Goal: Transaction & Acquisition: Purchase product/service

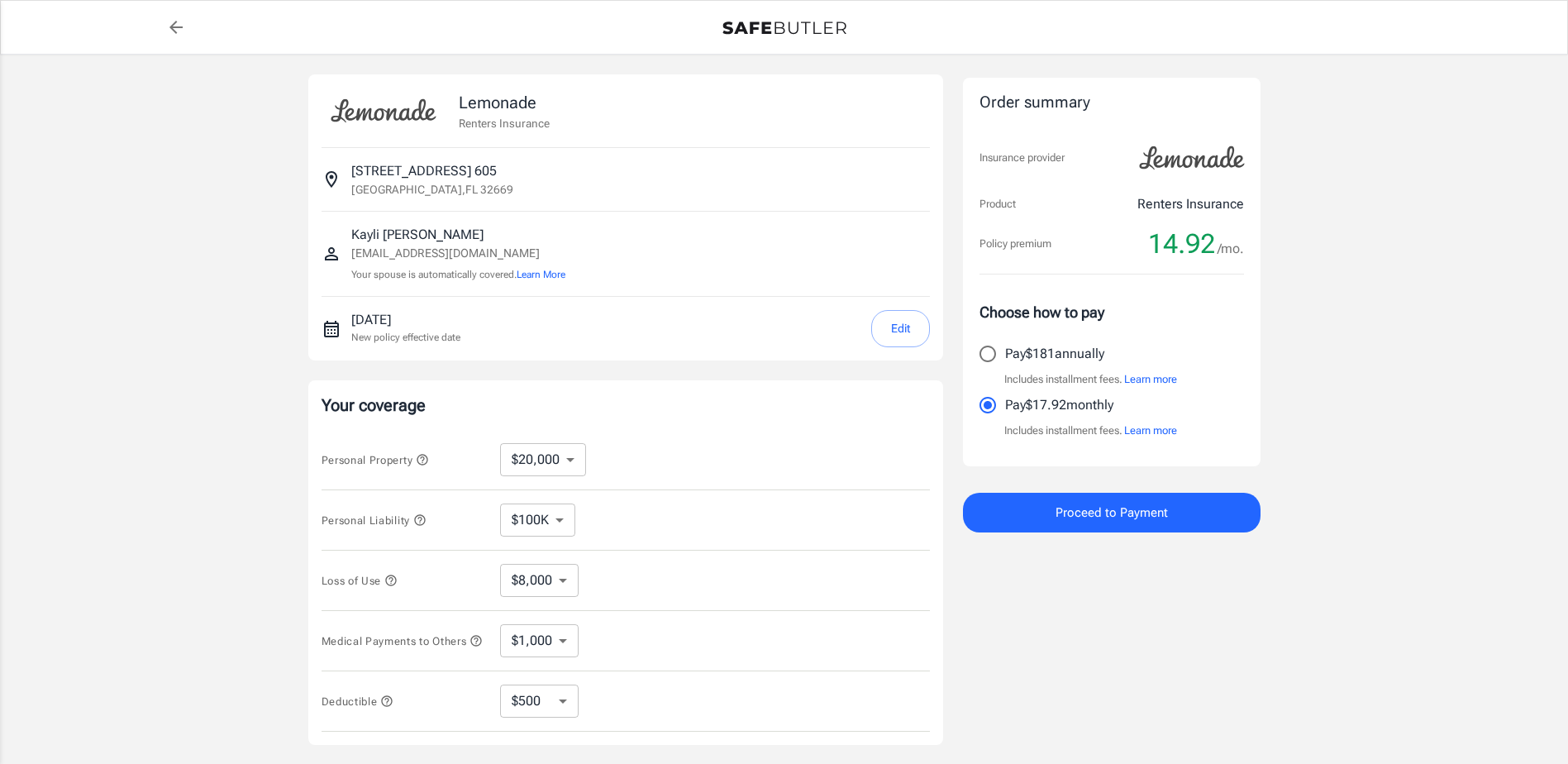
select select "20000"
select select "500"
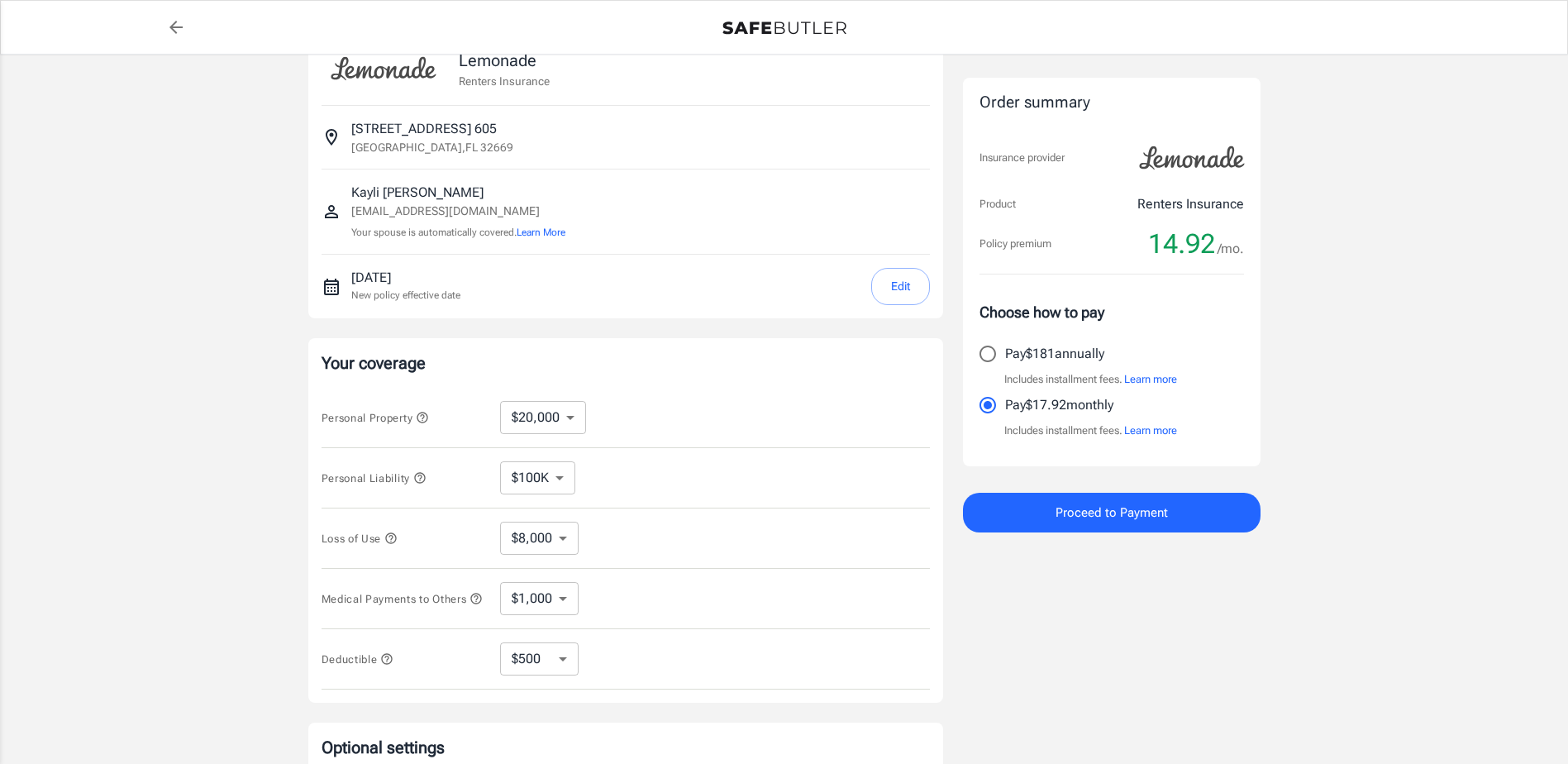
scroll to position [83, 0]
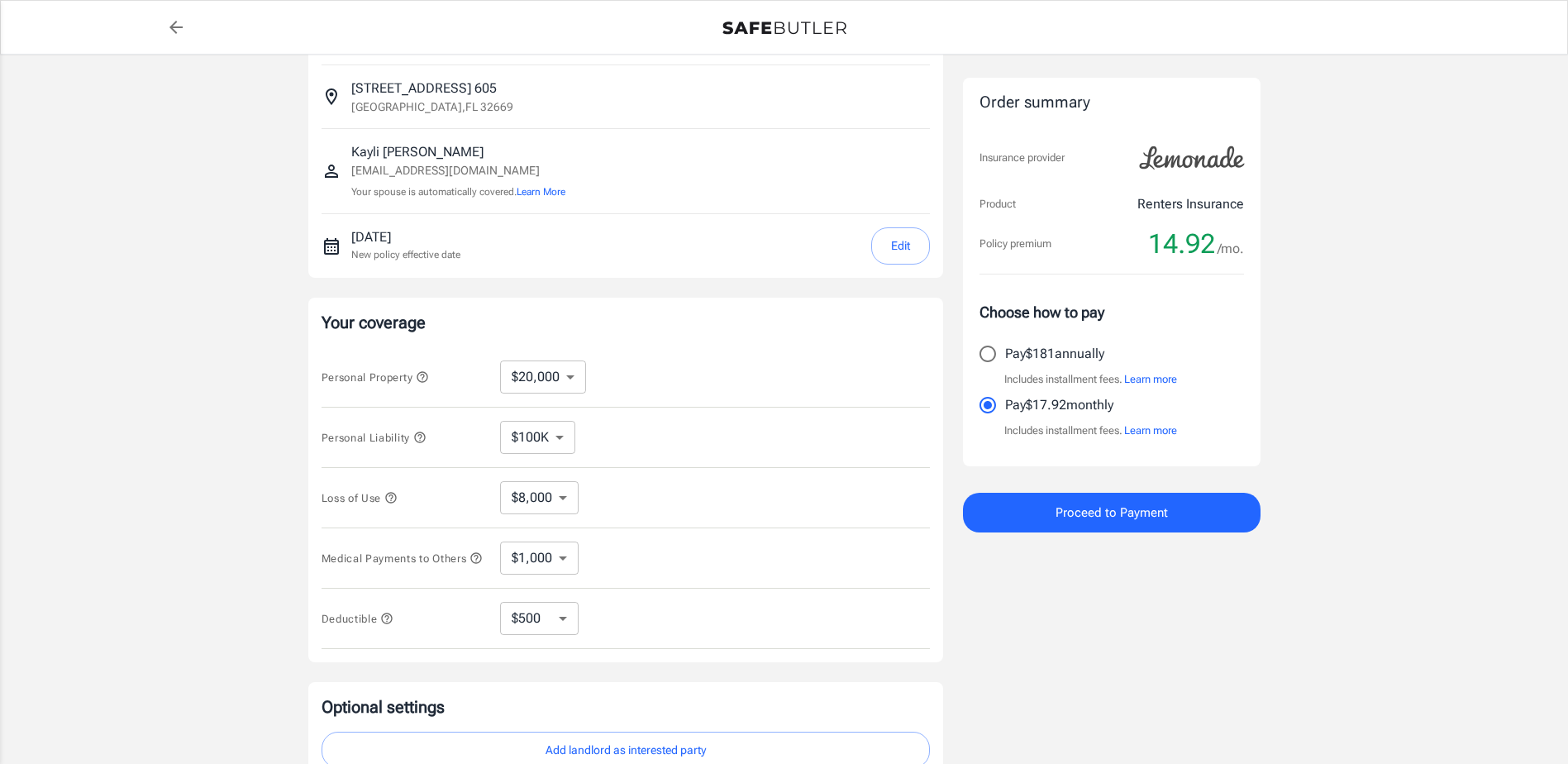
click at [572, 375] on select "$10,000 $20,000 $30,000 $40,000 $50,000 $100K" at bounding box center [543, 377] width 86 height 33
click at [551, 454] on div "Personal Liability $100K $200K $300K $400K $500K ​" at bounding box center [626, 438] width 608 height 60
click at [569, 368] on select "$10,000 $20,000 $30,000 $40,000 $50,000 $100K" at bounding box center [543, 377] width 86 height 33
click at [616, 364] on div "Personal Property $10,000 $20,000 $30,000 $40,000 $50,000 $100K ​" at bounding box center [626, 377] width 608 height 60
click at [519, 369] on select "$10,000 $20,000 $30,000 $40,000 $50,000 $100K" at bounding box center [543, 377] width 86 height 33
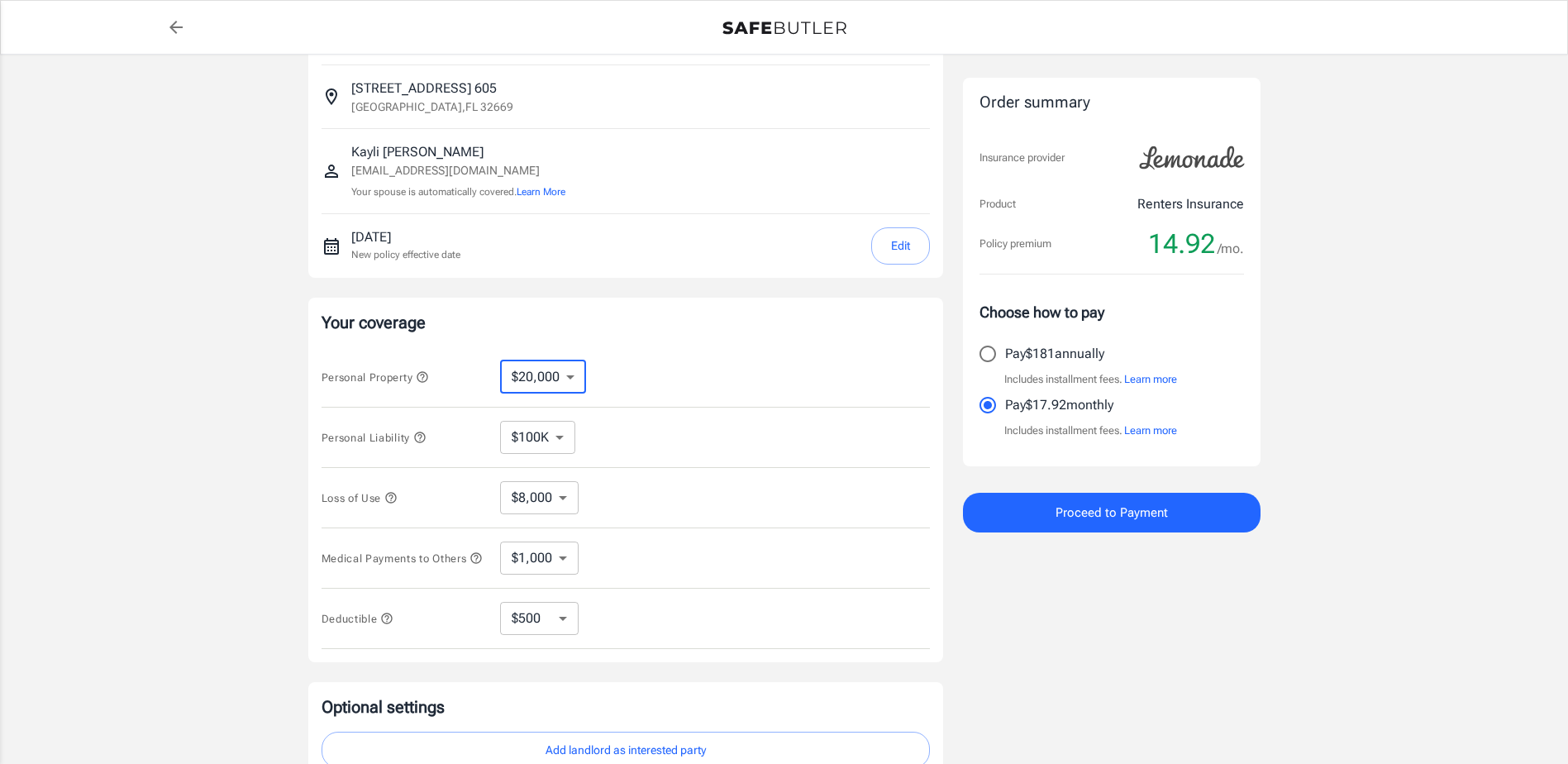
select select "40000"
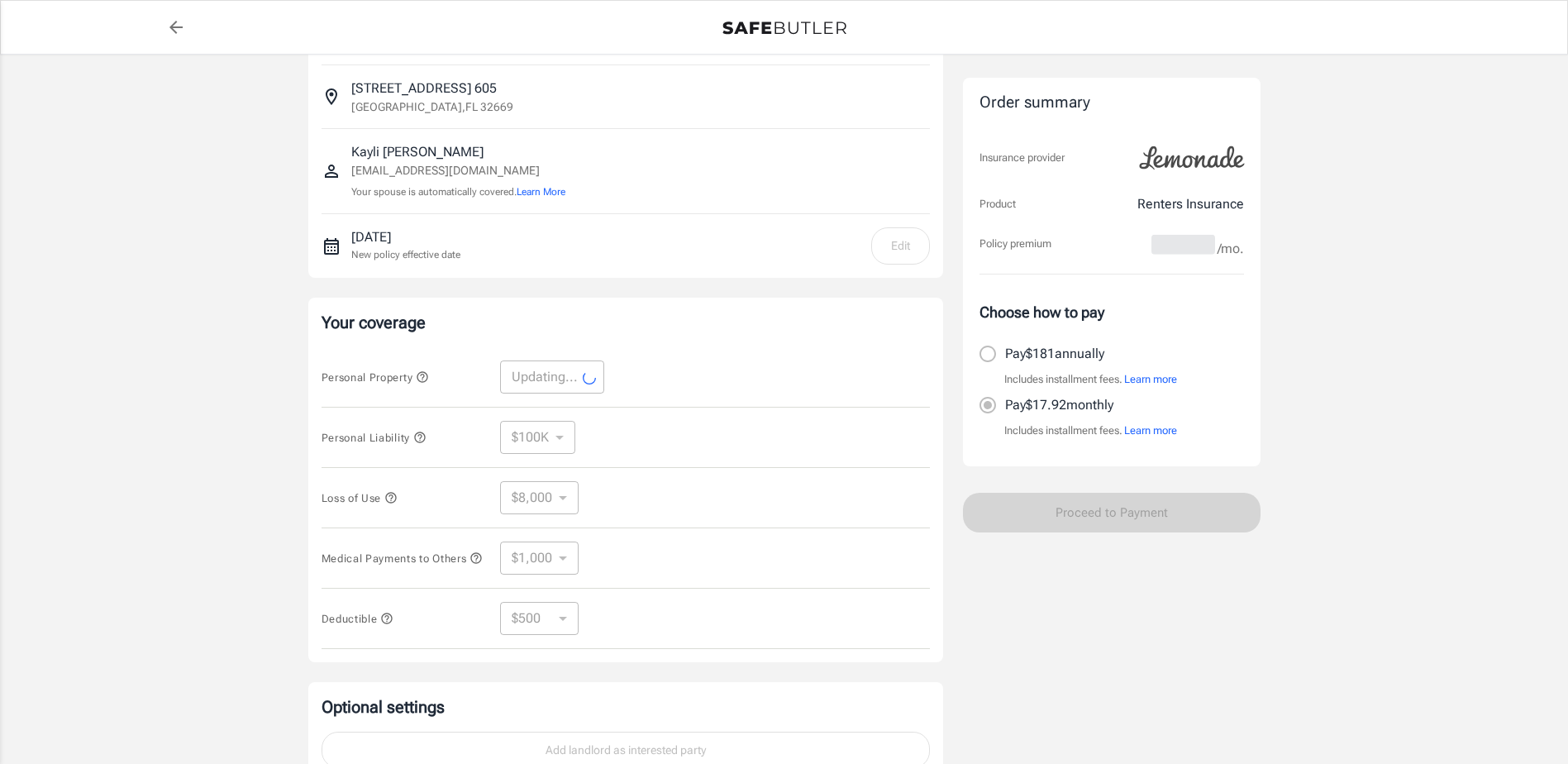
select select "40000"
select select "16000"
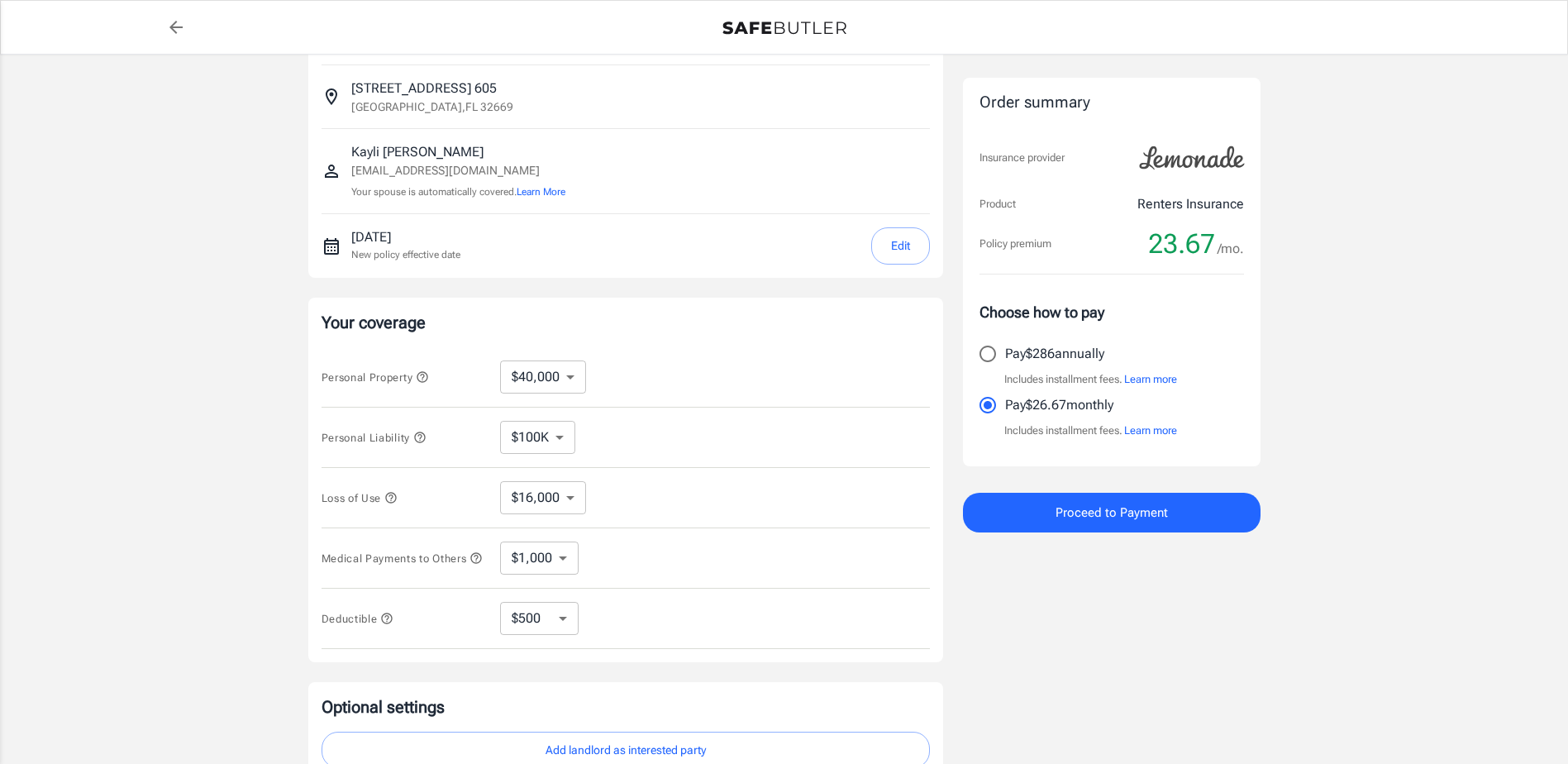
click at [575, 381] on select "$10,000 $20,000 $30,000 $40,000 $50,000 $100K" at bounding box center [543, 377] width 86 height 33
select select "20000"
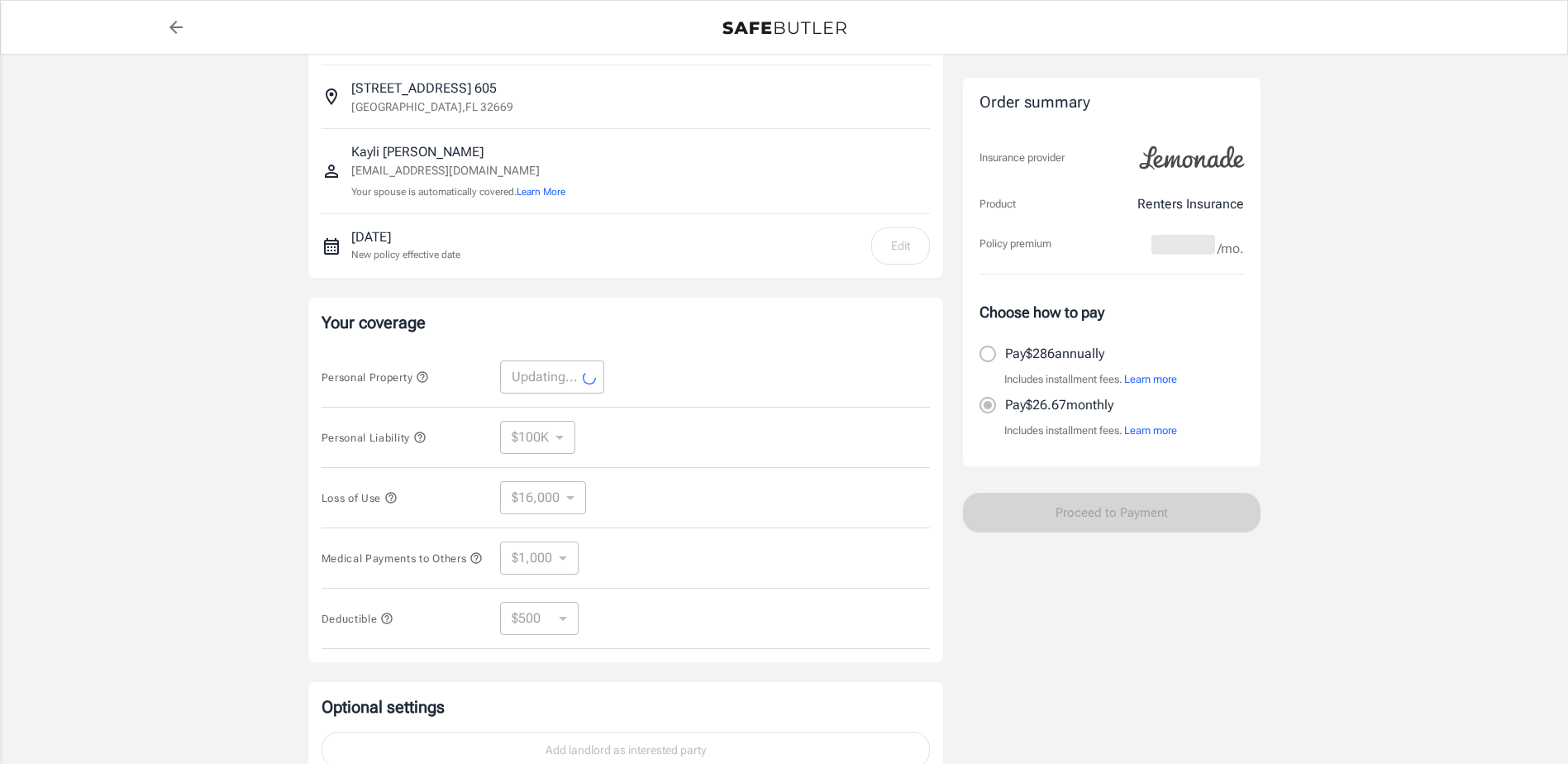
select select "20000"
select select "8000"
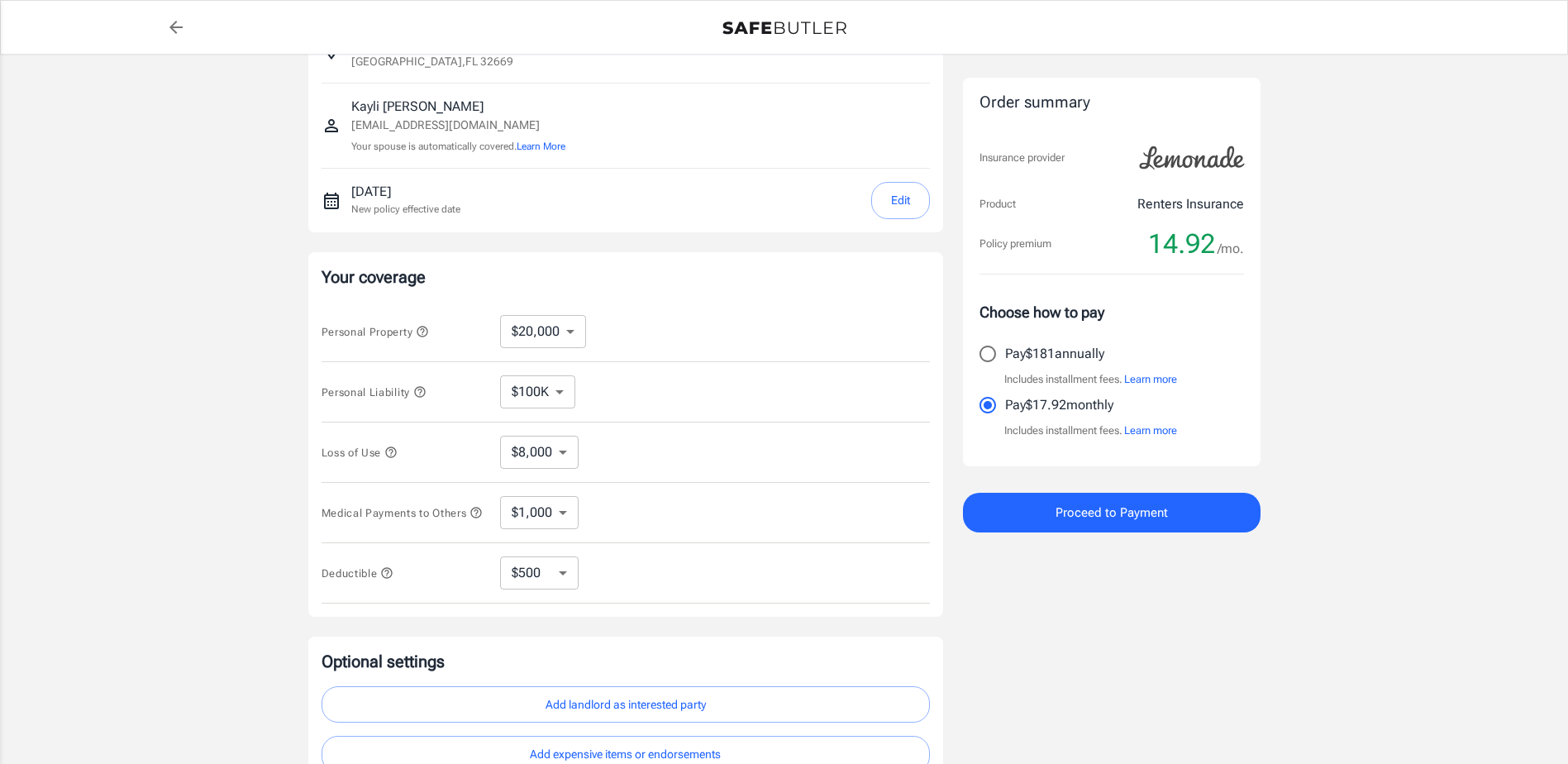
scroll to position [165, 0]
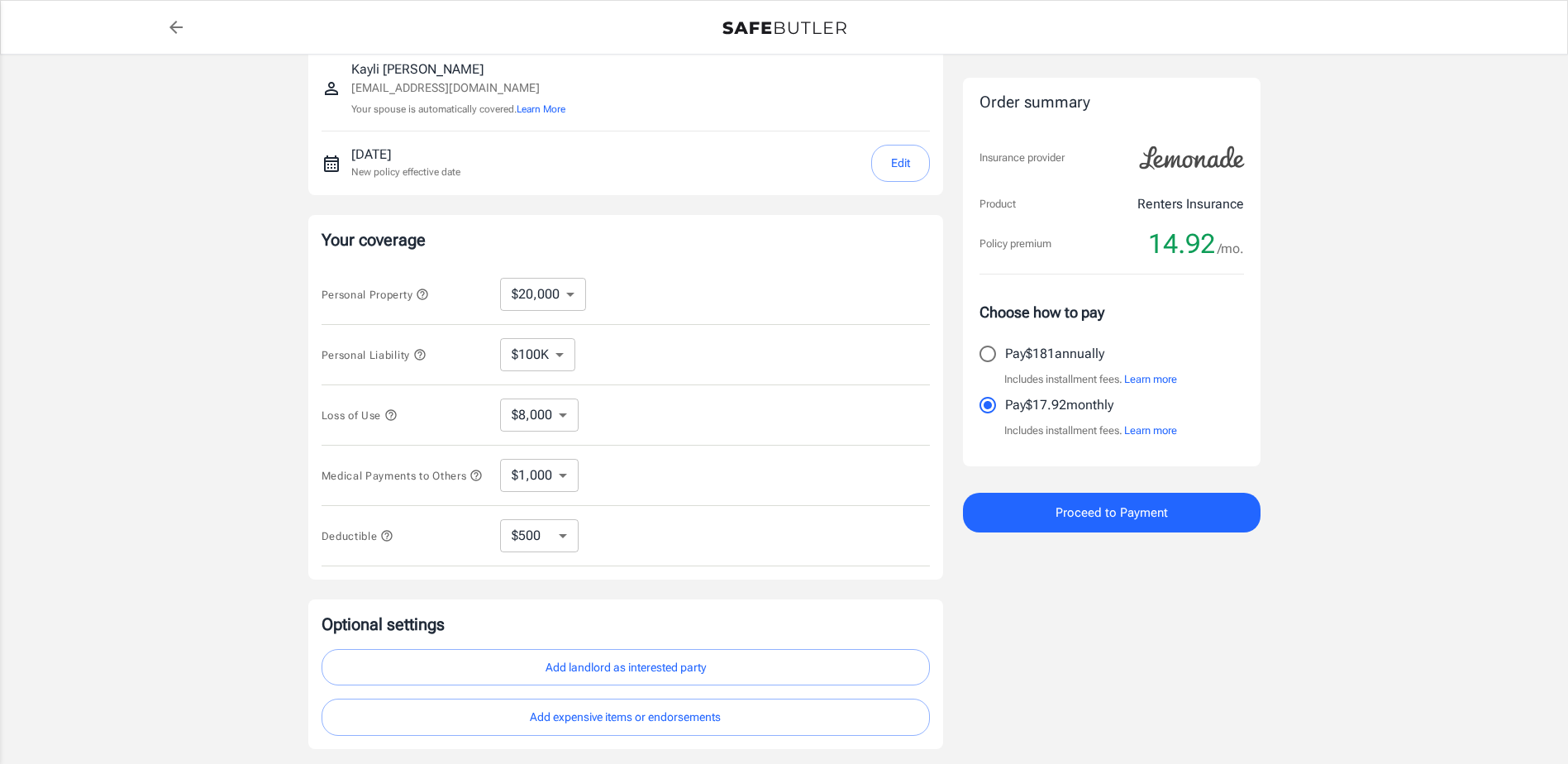
click at [568, 542] on select "$250 $500 $1,000" at bounding box center [539, 536] width 78 height 33
click at [739, 586] on div "Lemonade Renters Insurance 14883 Southwest 3rd Place 605 Gainesville , FL 32669…" at bounding box center [626, 329] width 635 height 840
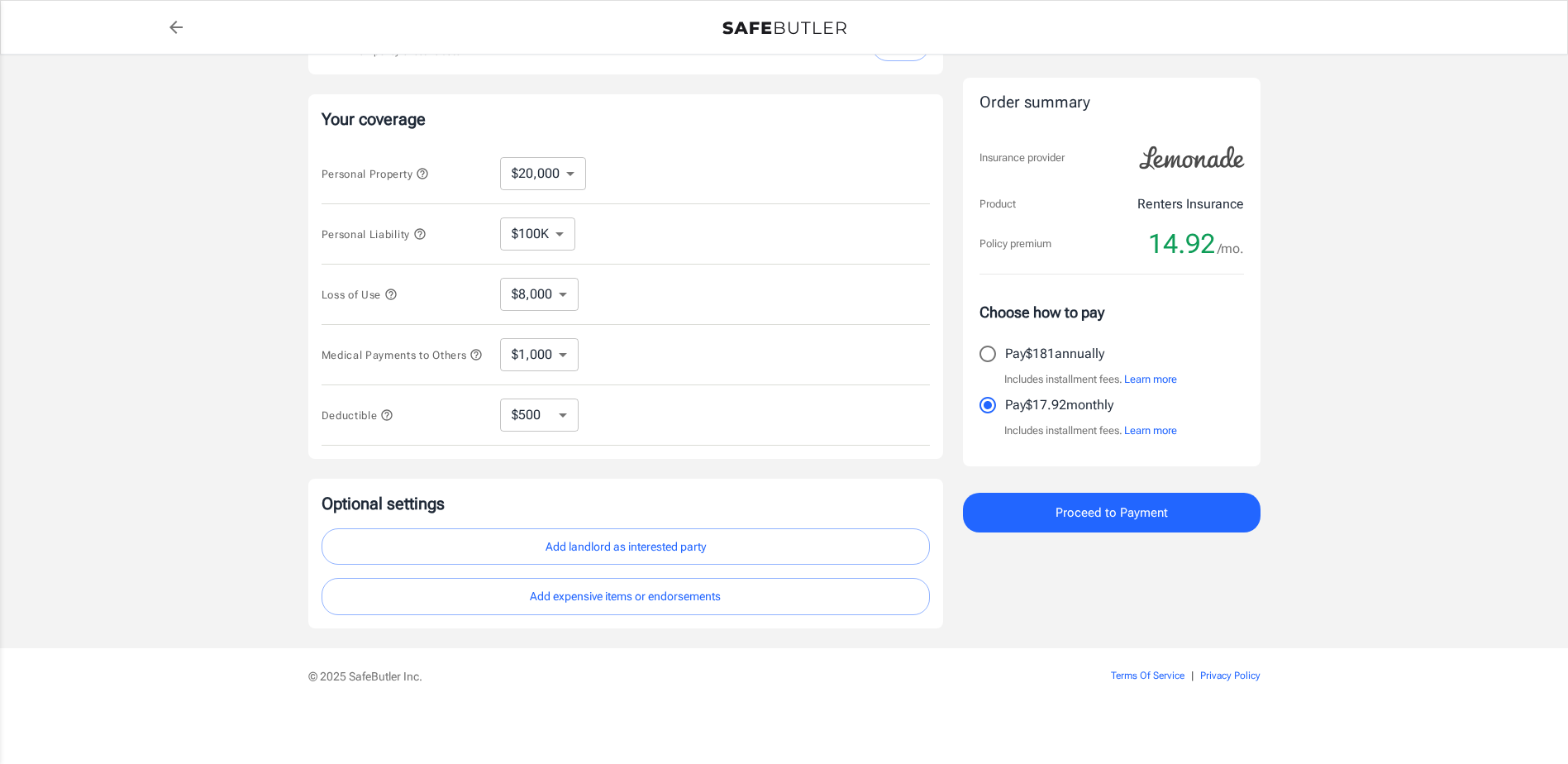
scroll to position [293, 0]
click at [628, 541] on button "Add landlord as interested party" at bounding box center [626, 547] width 608 height 37
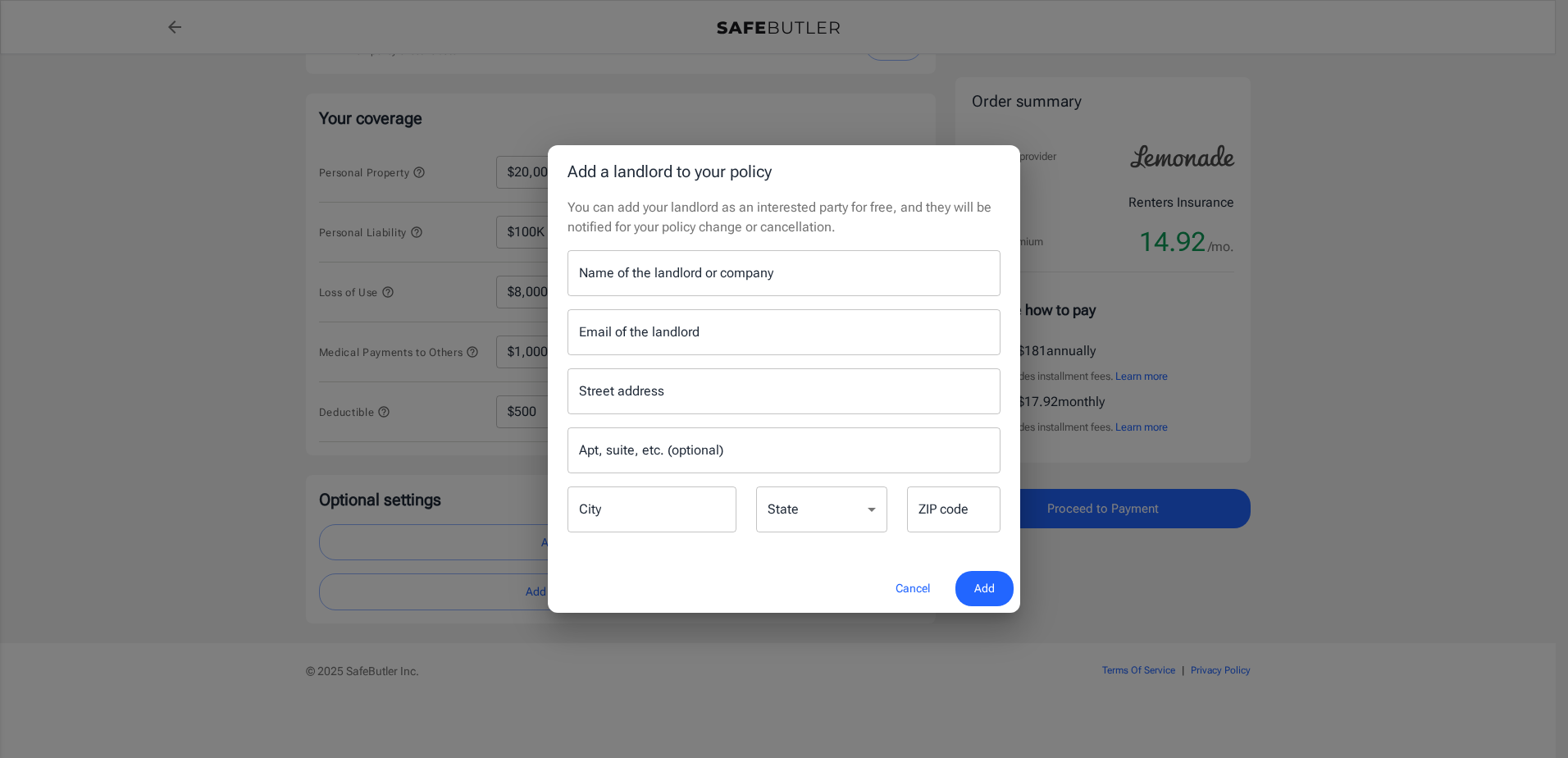
click at [711, 281] on input "Name of the landlord or company" at bounding box center [784, 273] width 433 height 46
type input "Vanguard Apartments"
click at [752, 318] on input "Email of the landlord" at bounding box center [784, 332] width 433 height 46
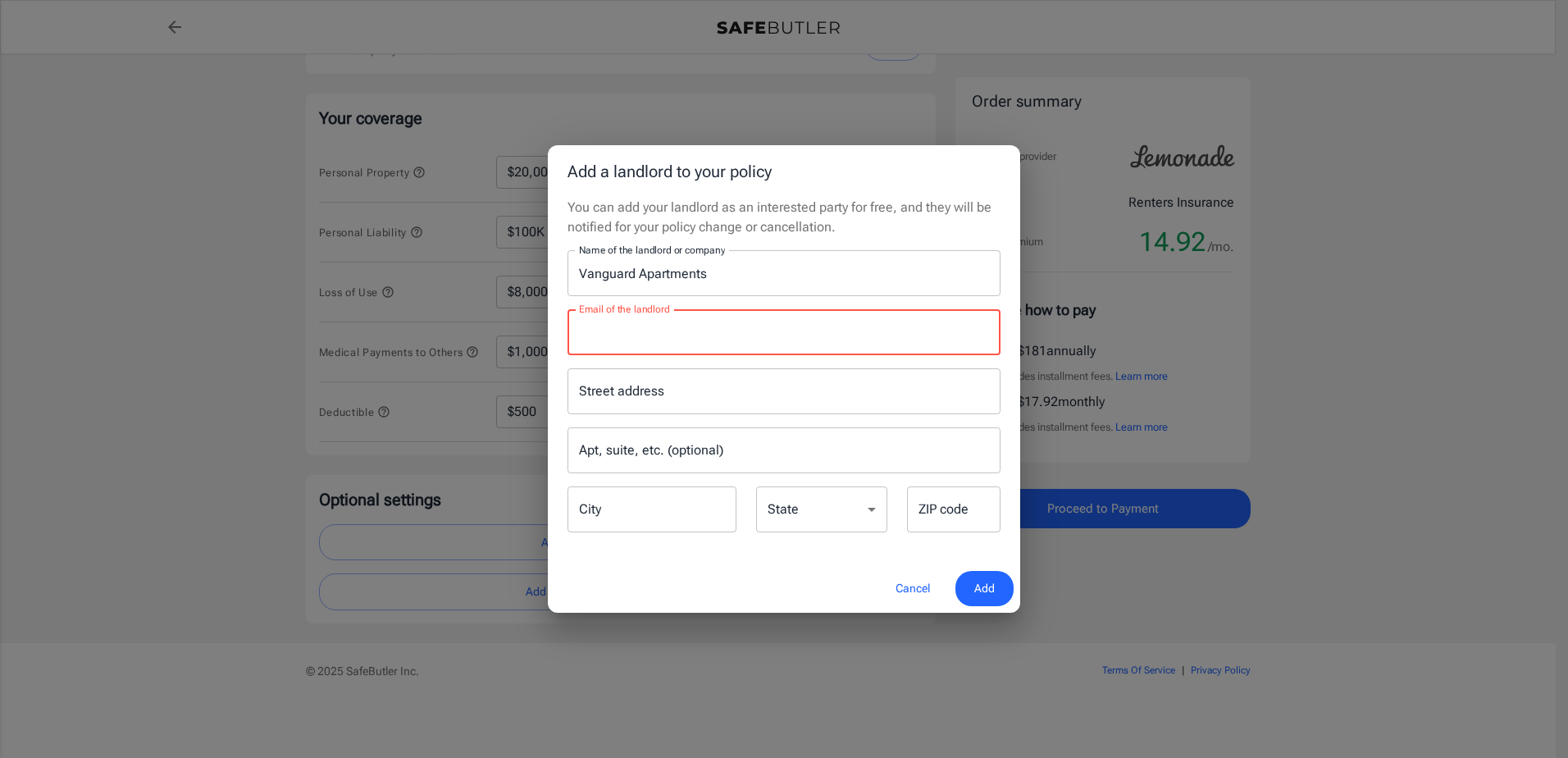
click at [769, 327] on input "Email of the landlord" at bounding box center [784, 332] width 433 height 46
click at [796, 303] on div "Name of the landlord or company Vanguard Apartments Name of the landlord or com…" at bounding box center [784, 393] width 433 height 285
click at [703, 335] on input "Email of the landlord" at bounding box center [784, 332] width 433 height 46
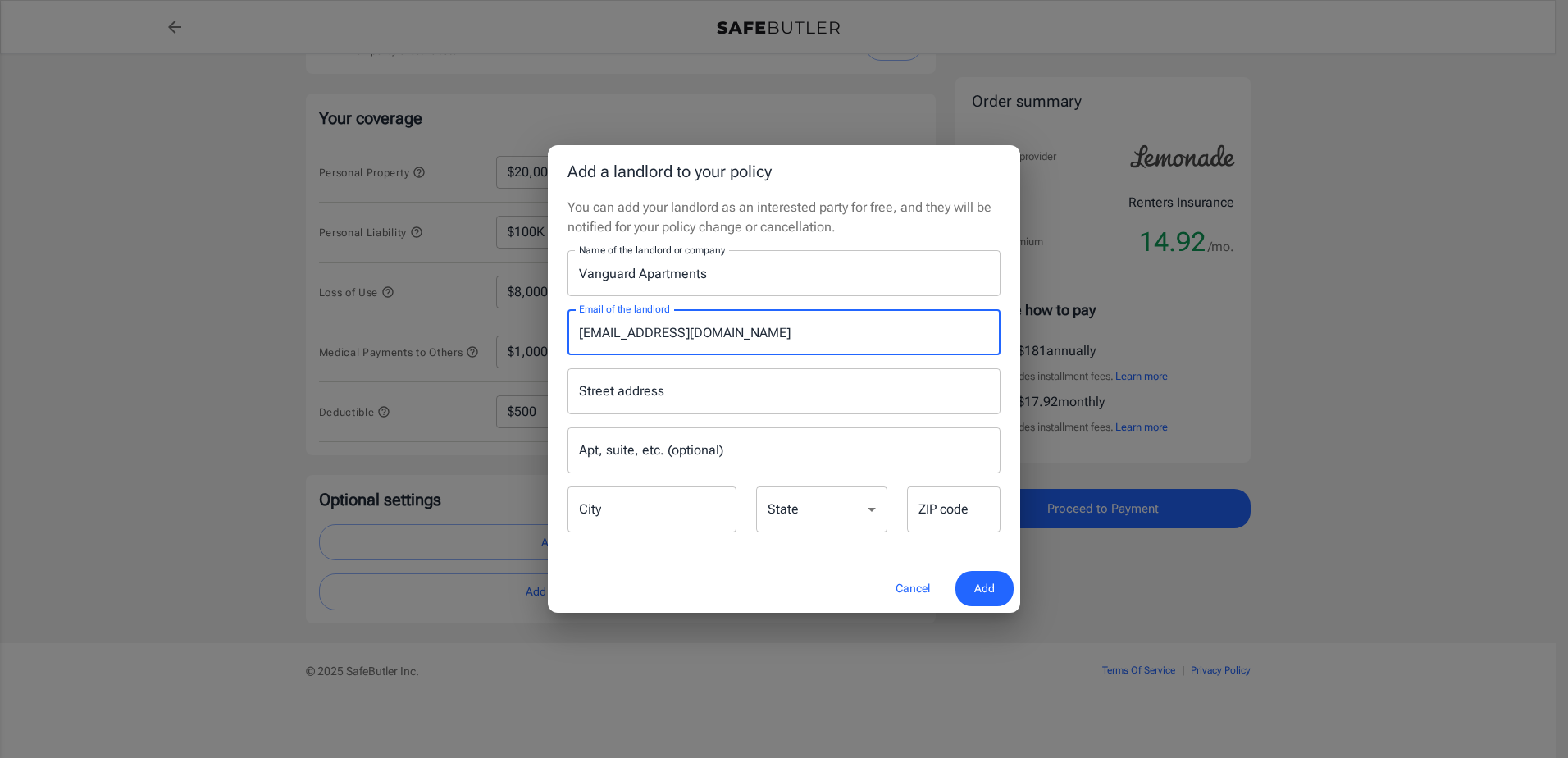
click at [720, 322] on input "vanguard@kittleproperty.com" at bounding box center [784, 332] width 433 height 46
drag, startPoint x: 780, startPoint y: 333, endPoint x: 535, endPoint y: 333, distance: 245.0
click at [535, 333] on div "Add a landlord to your policy You can add your landlord as an interested party …" at bounding box center [784, 379] width 1568 height 758
type input "vanguard@kittleproperties.com"
click at [783, 333] on input "vanguard@kittleproperties.com" at bounding box center [784, 332] width 433 height 46
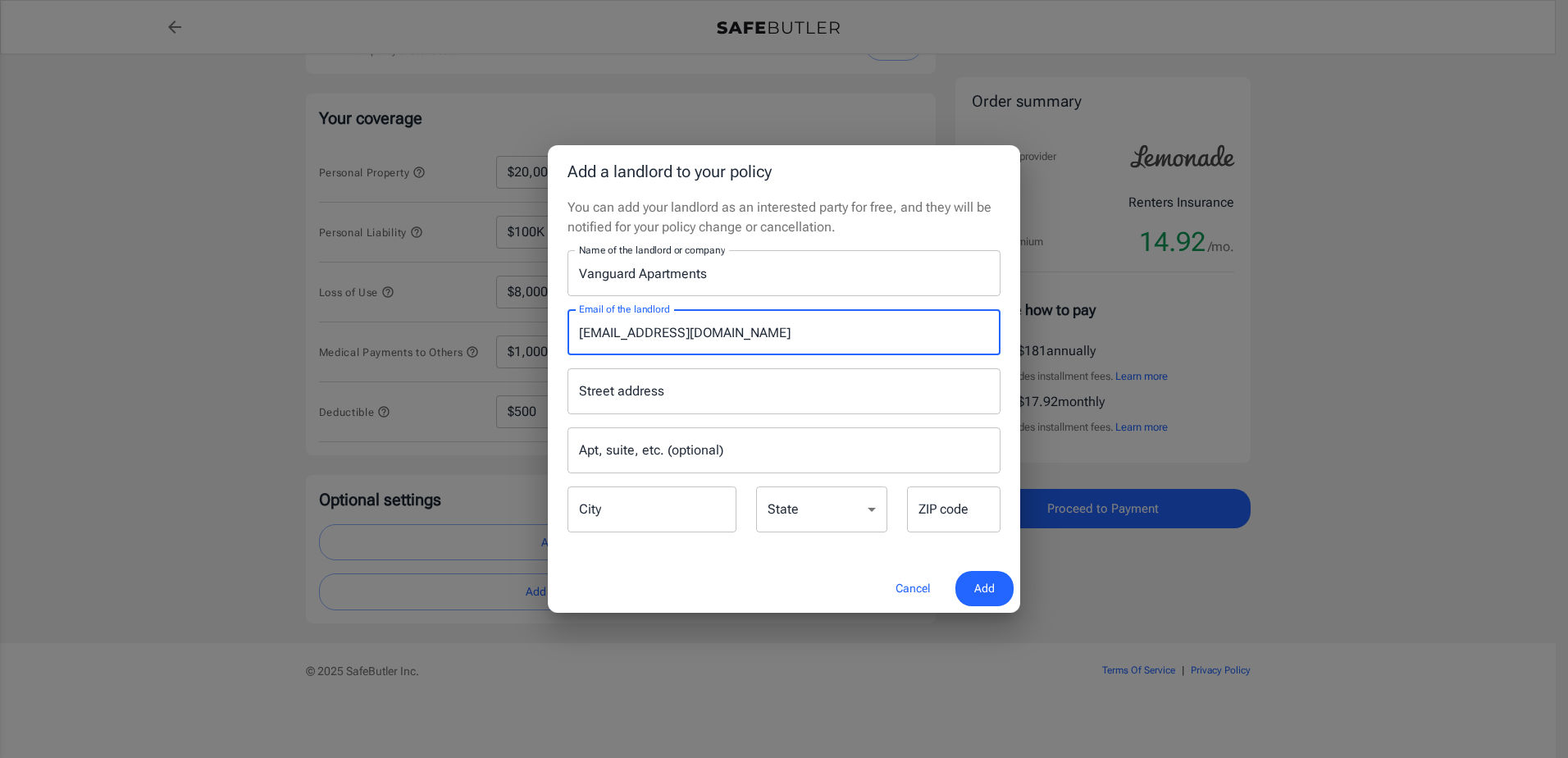
click at [717, 391] on input "Street address" at bounding box center [784, 391] width 418 height 32
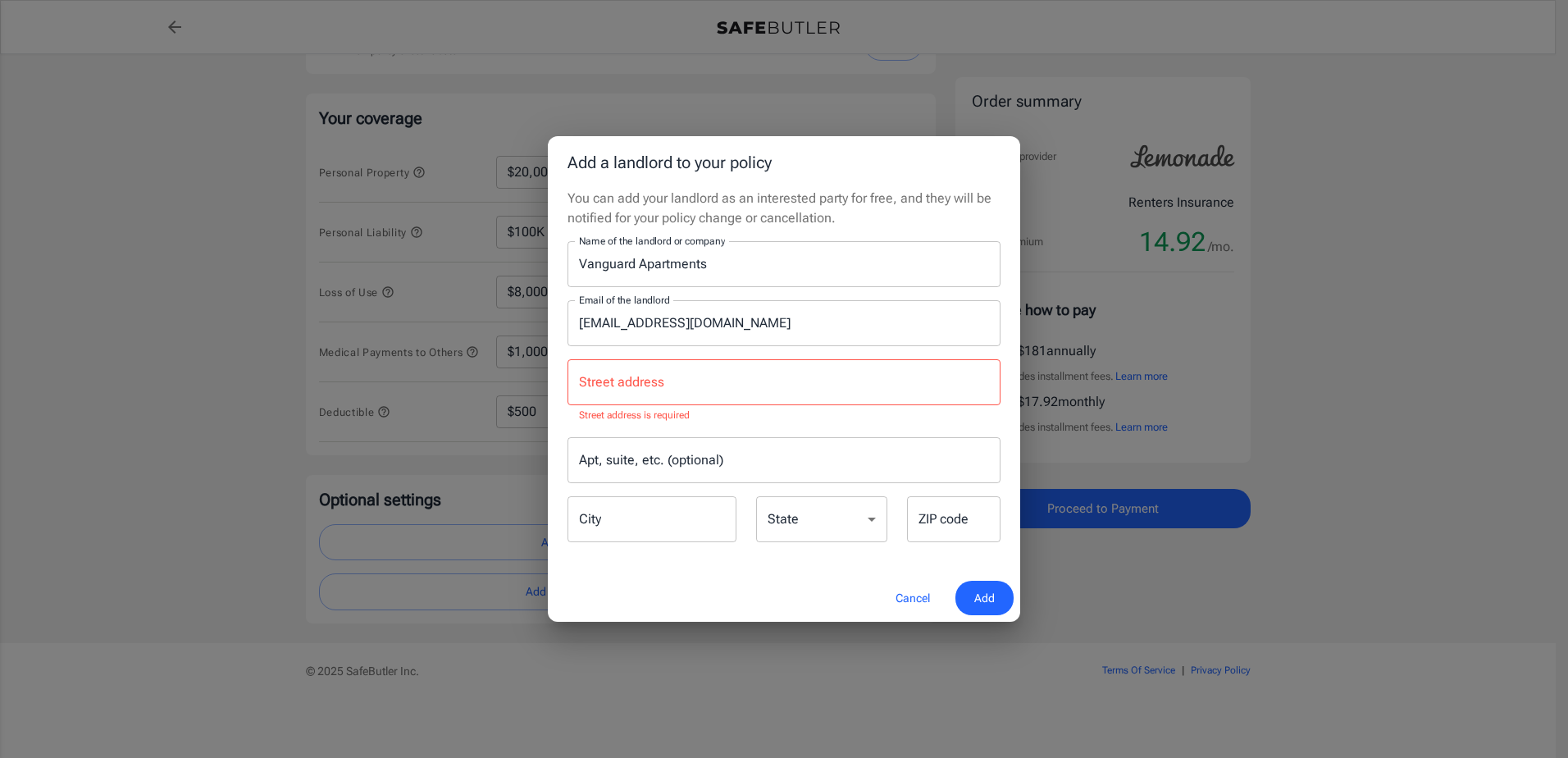
click at [751, 383] on input "Street address" at bounding box center [784, 382] width 418 height 32
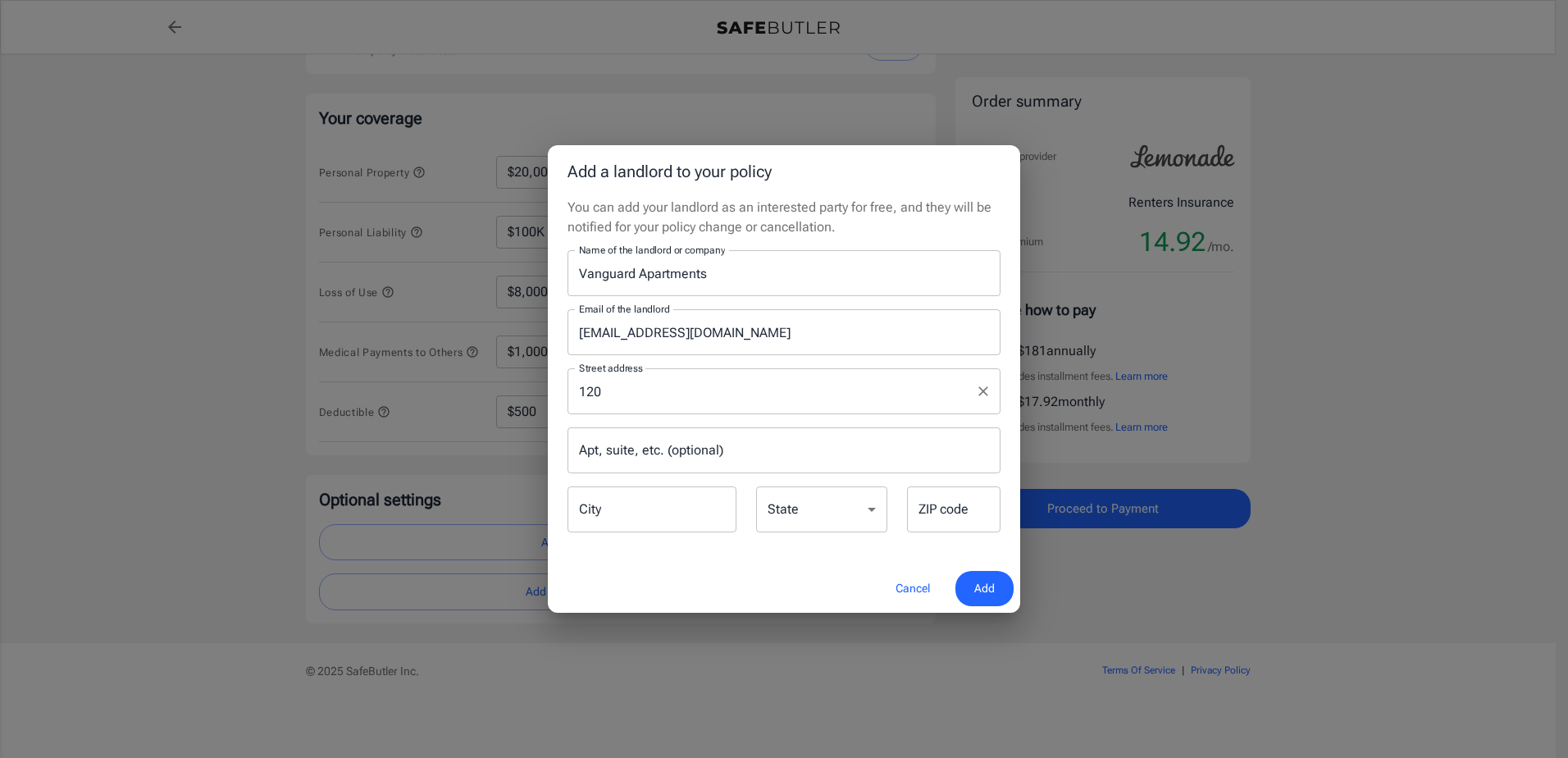
click at [792, 397] on input "120" at bounding box center [771, 391] width 394 height 32
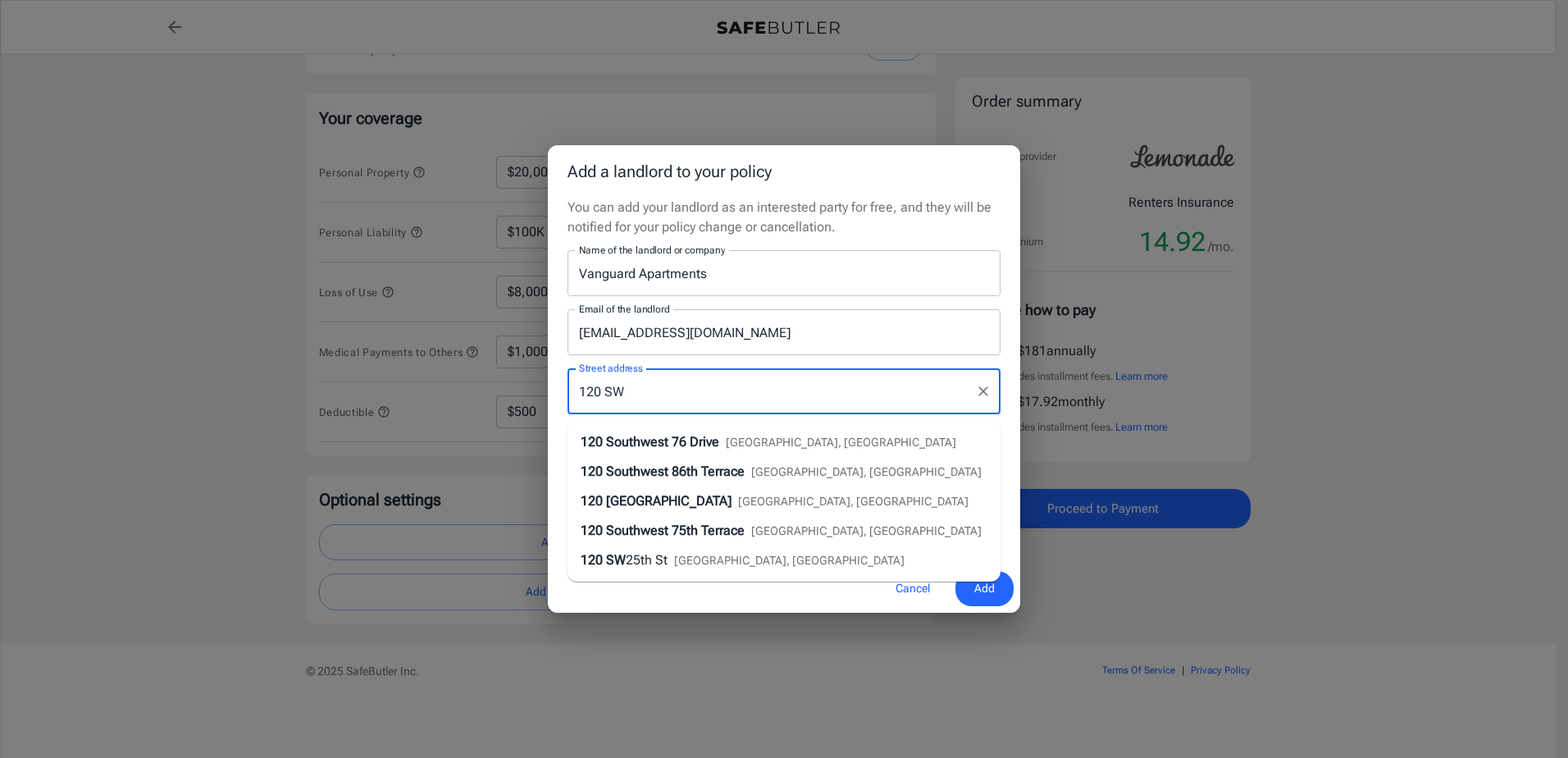
drag, startPoint x: 641, startPoint y: 397, endPoint x: 728, endPoint y: 400, distance: 87.1
click at [728, 400] on input "120 SW" at bounding box center [771, 391] width 394 height 32
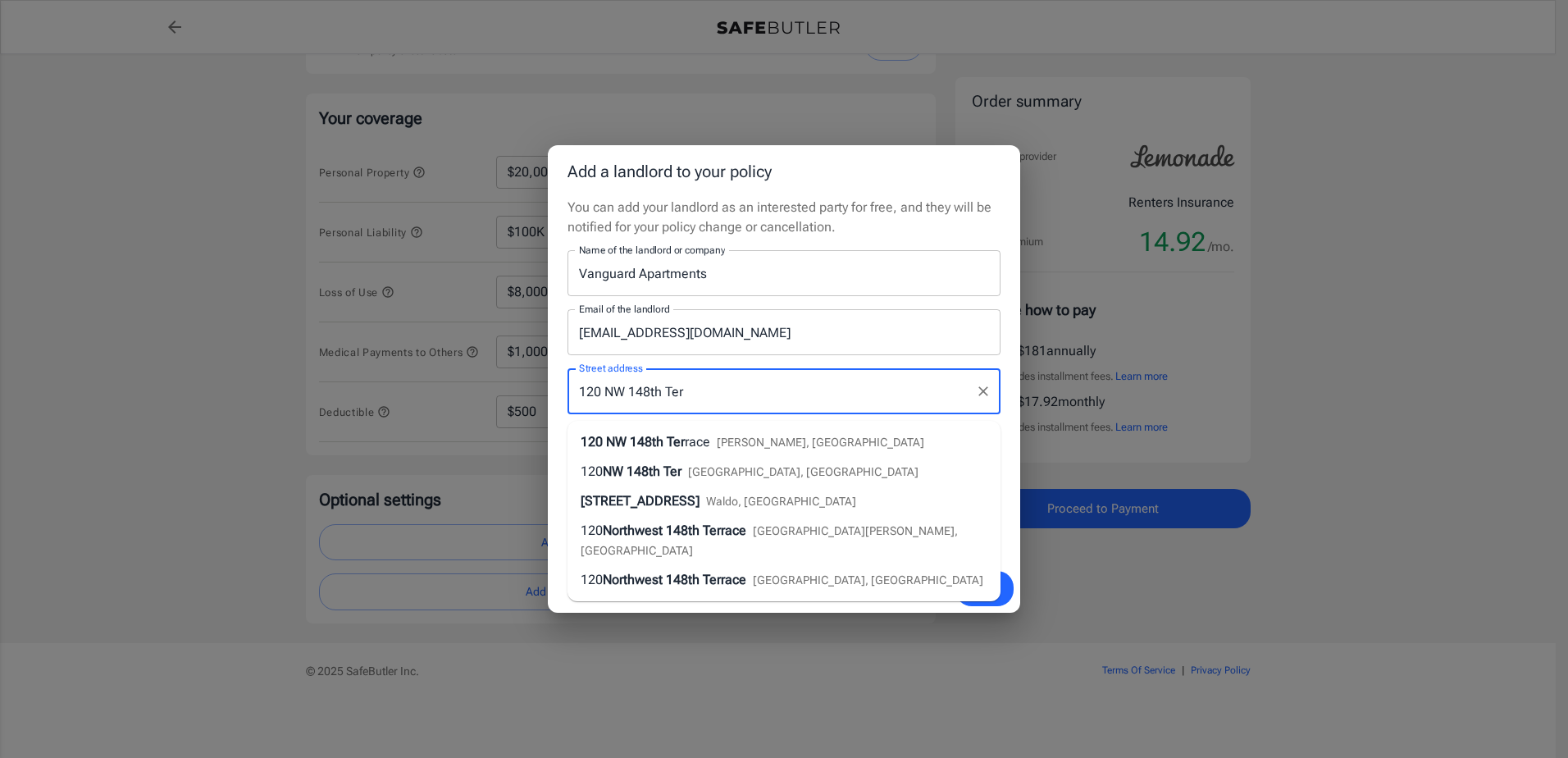
click at [749, 435] on span "Newberry, FL" at bounding box center [821, 442] width 207 height 14
type input "120 NW 148th Terrace"
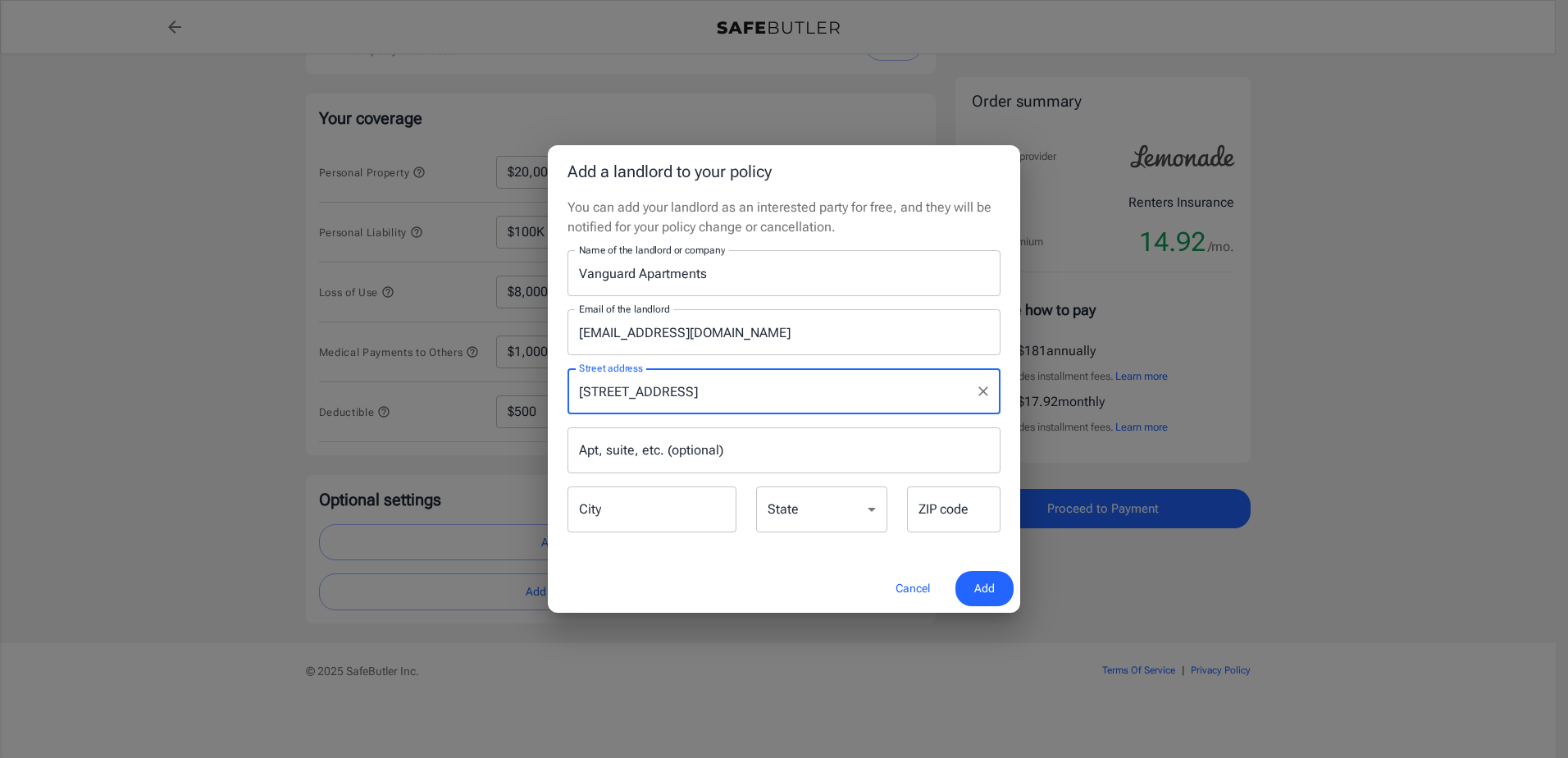
type input "Newberry"
select select "FL"
type input "32669"
type input "120 NW 148th Terrace"
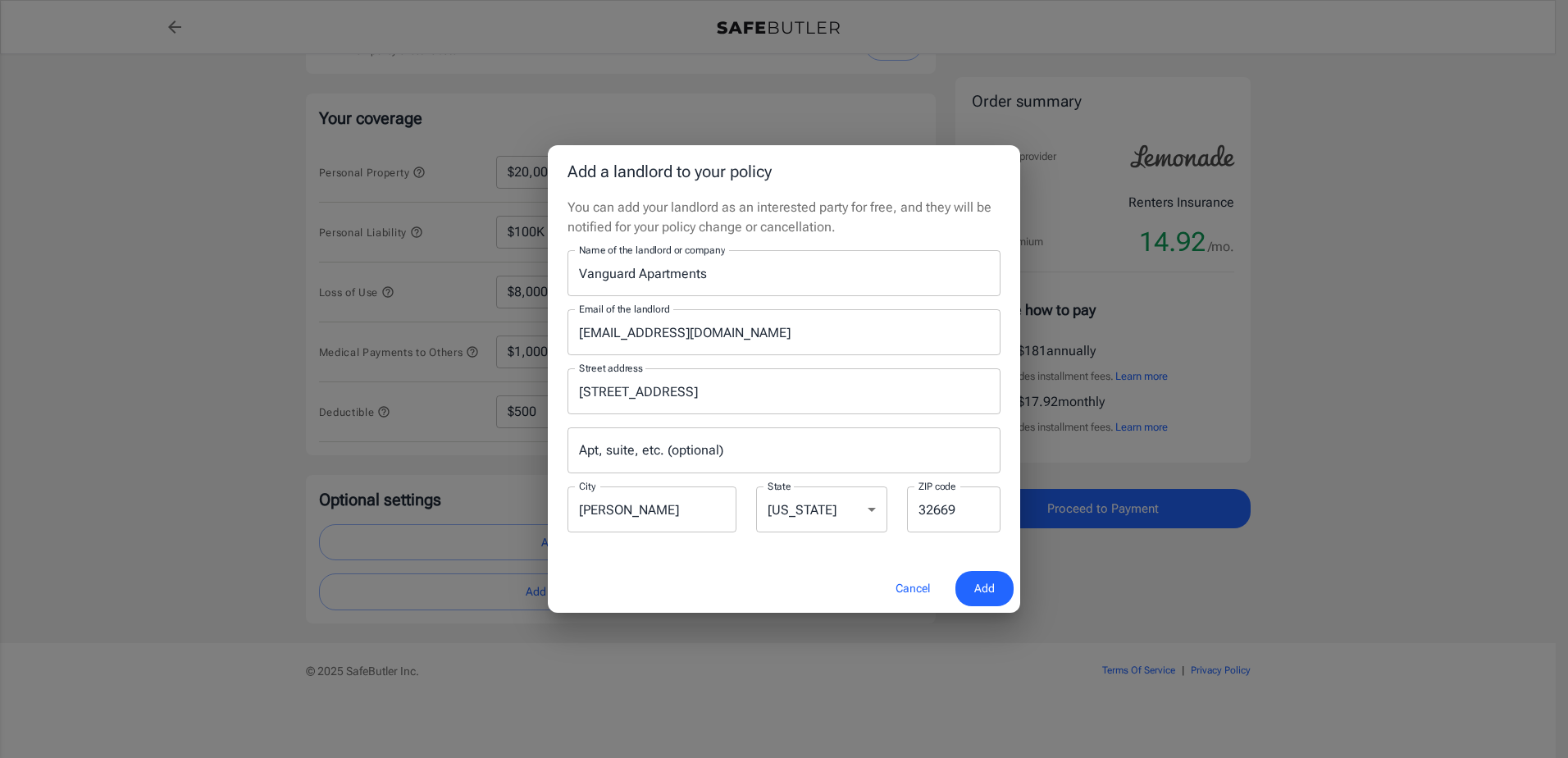
click at [977, 589] on span "Add" at bounding box center [984, 589] width 21 height 21
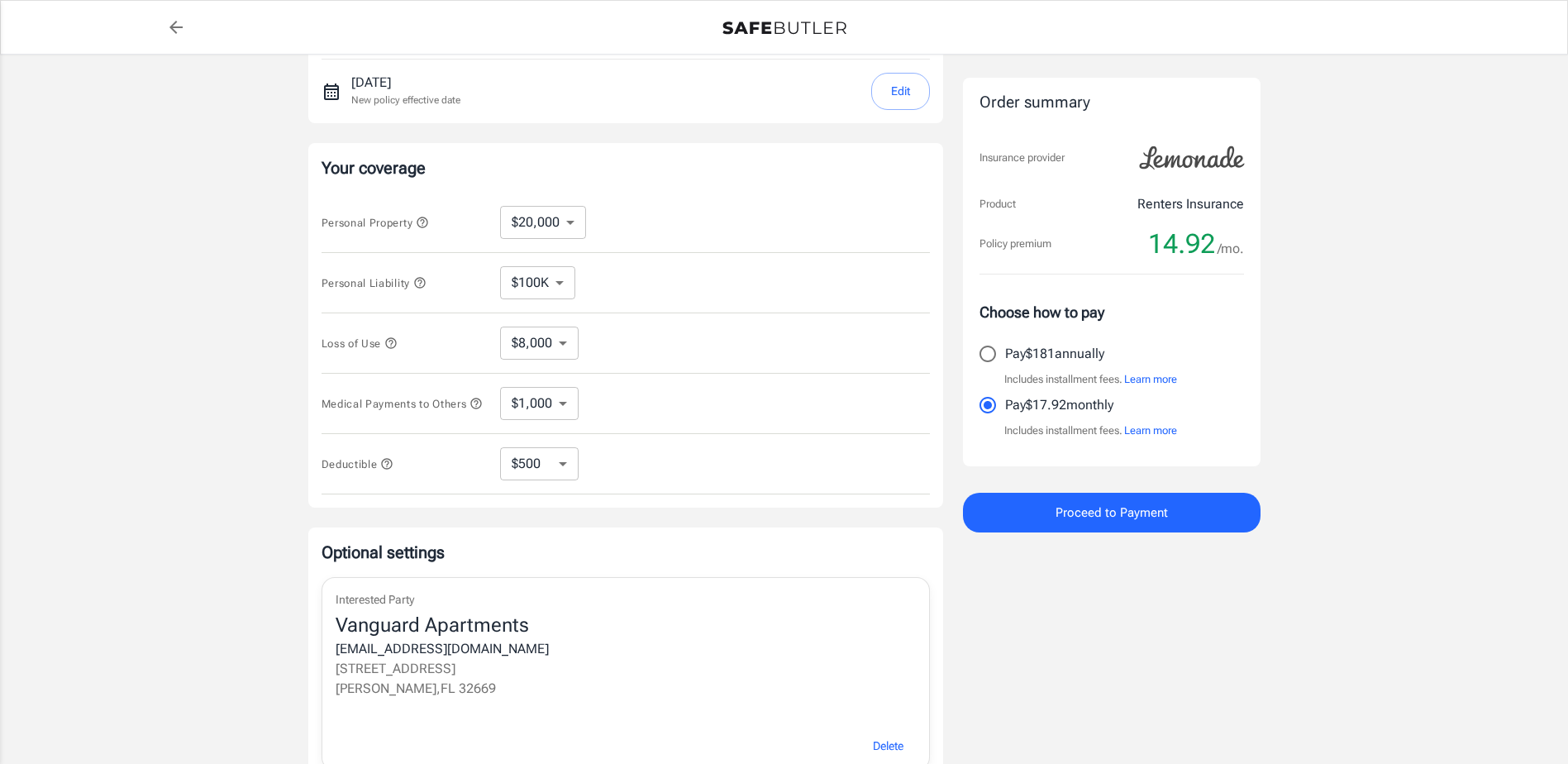
scroll to position [202, 0]
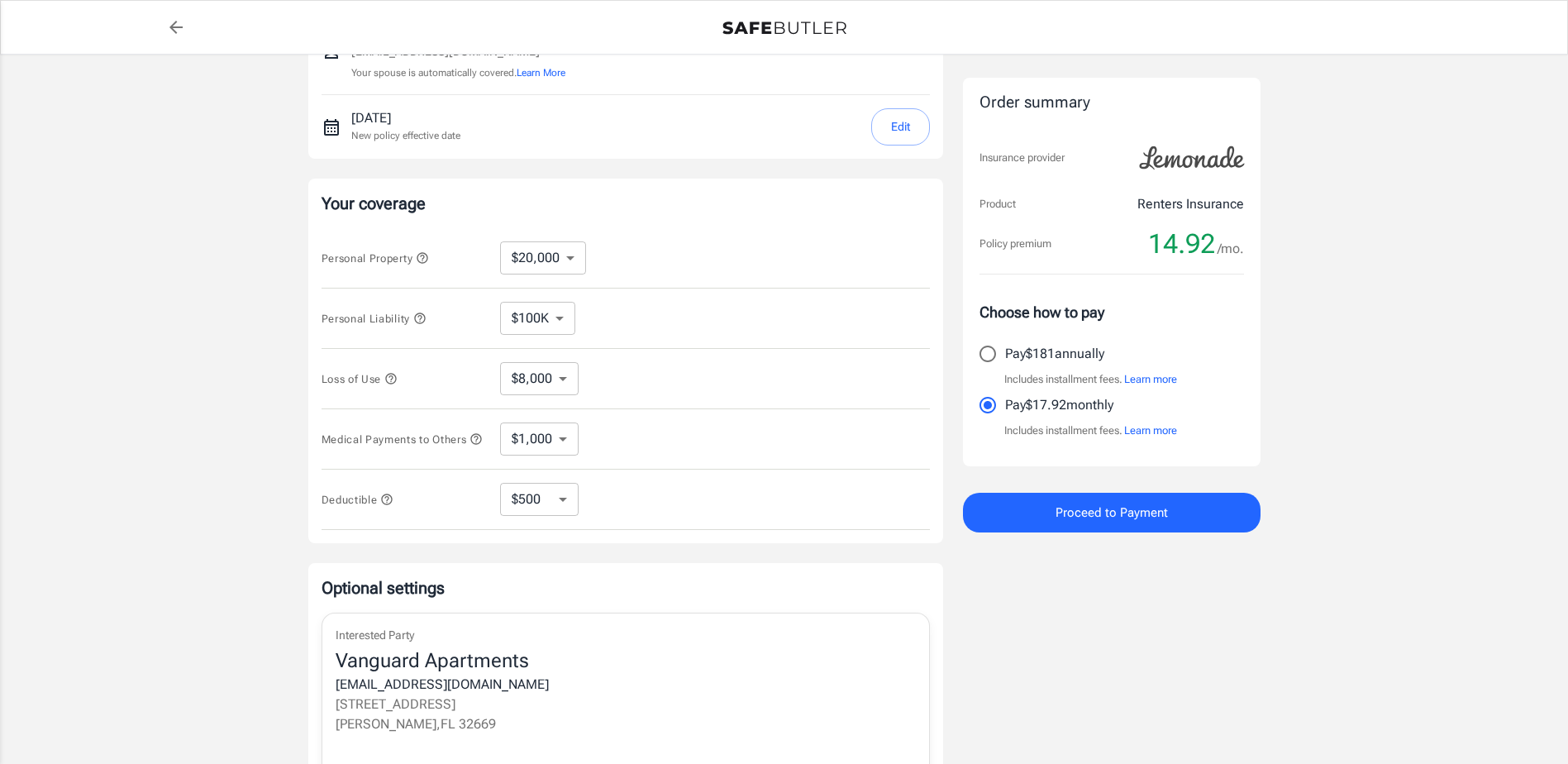
click at [1217, 247] on div "14.92 /mo." at bounding box center [1196, 243] width 96 height 33
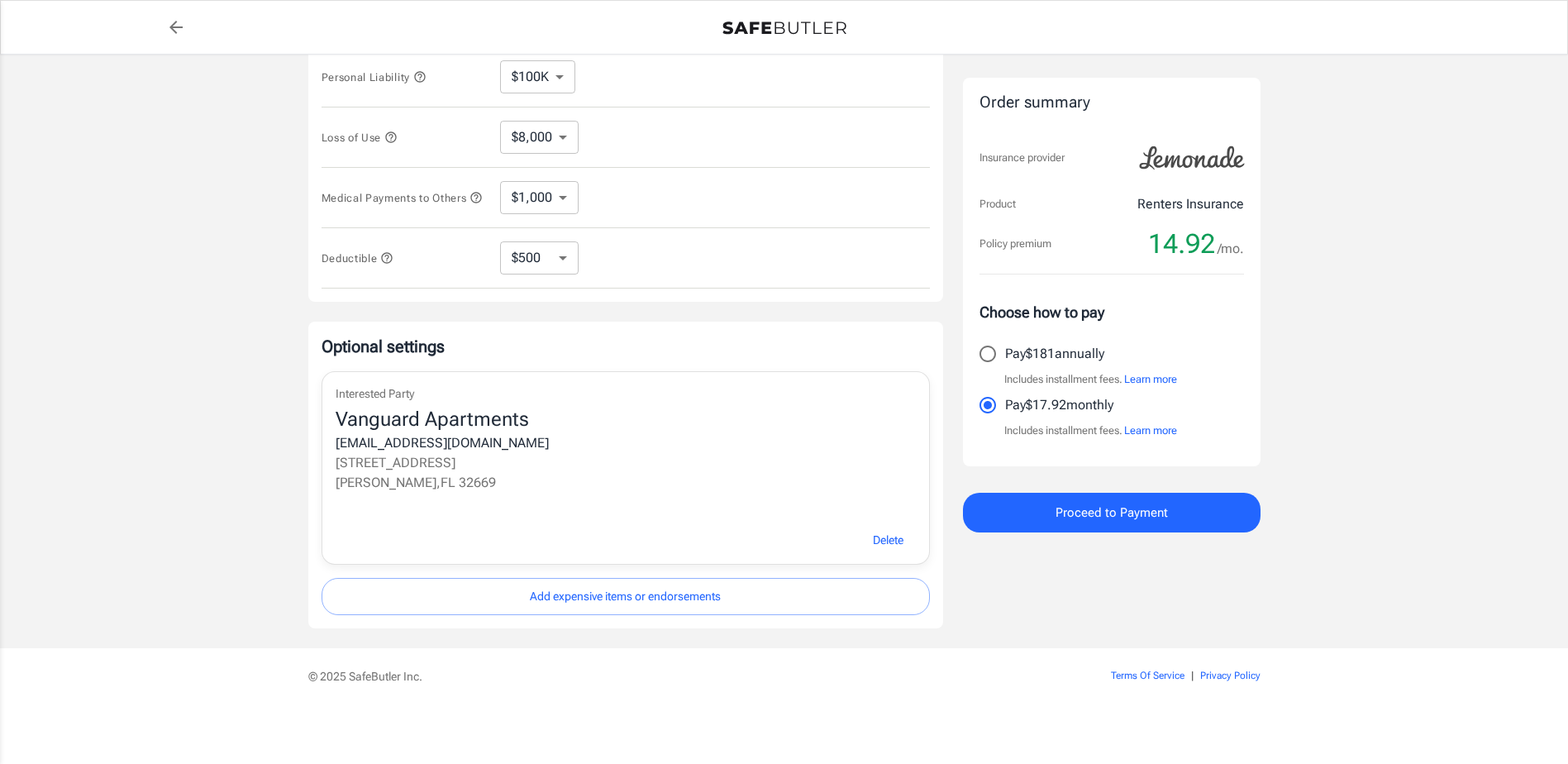
scroll to position [450, 0]
click at [1208, 241] on span "14.92" at bounding box center [1181, 243] width 67 height 33
click at [1100, 507] on span "Proceed to Payment" at bounding box center [1111, 513] width 113 height 22
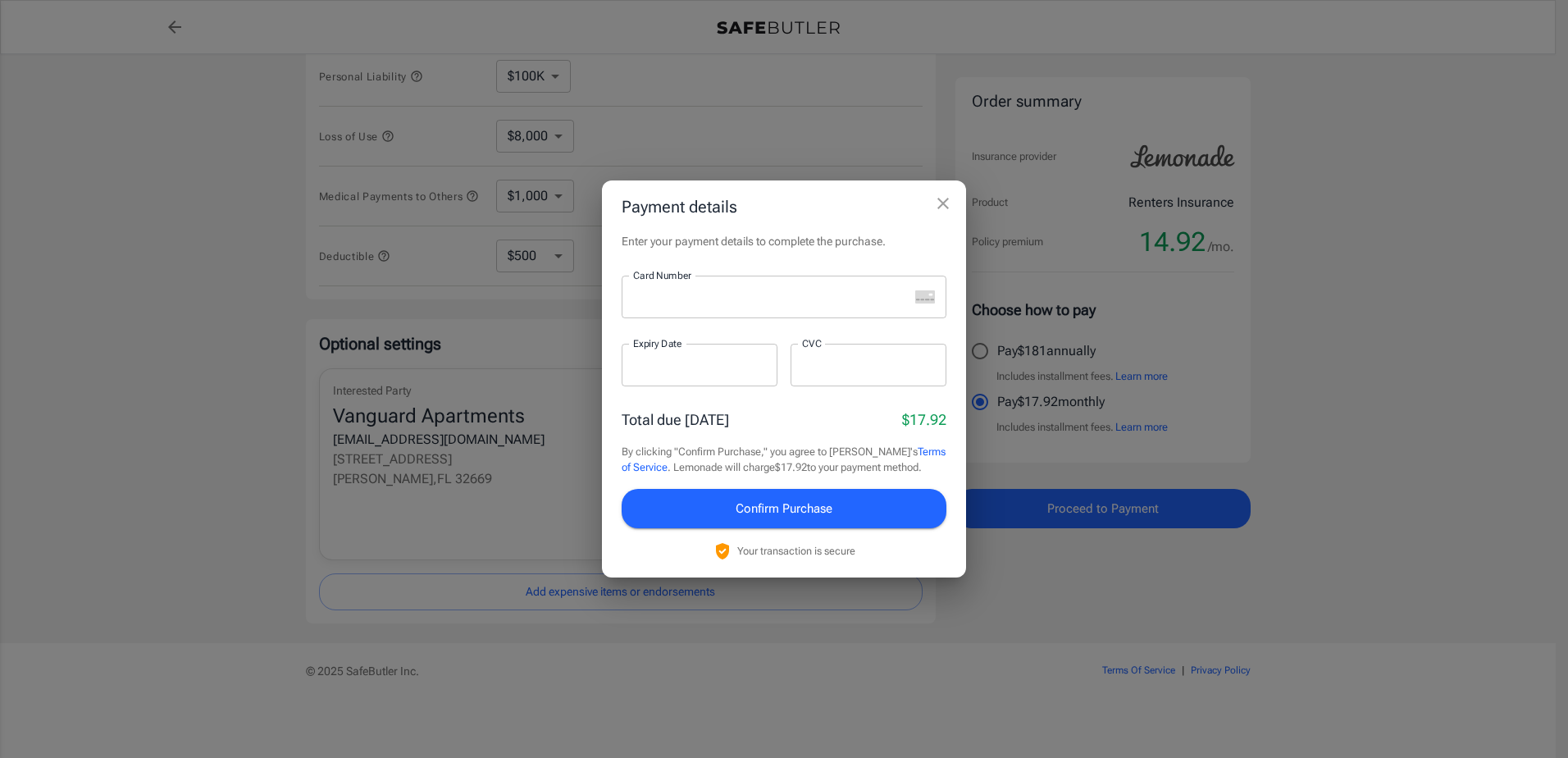
click at [725, 270] on div "Enter your payment details to complete the purchase. Card Number Card Number ​ …" at bounding box center [784, 406] width 364 height 344
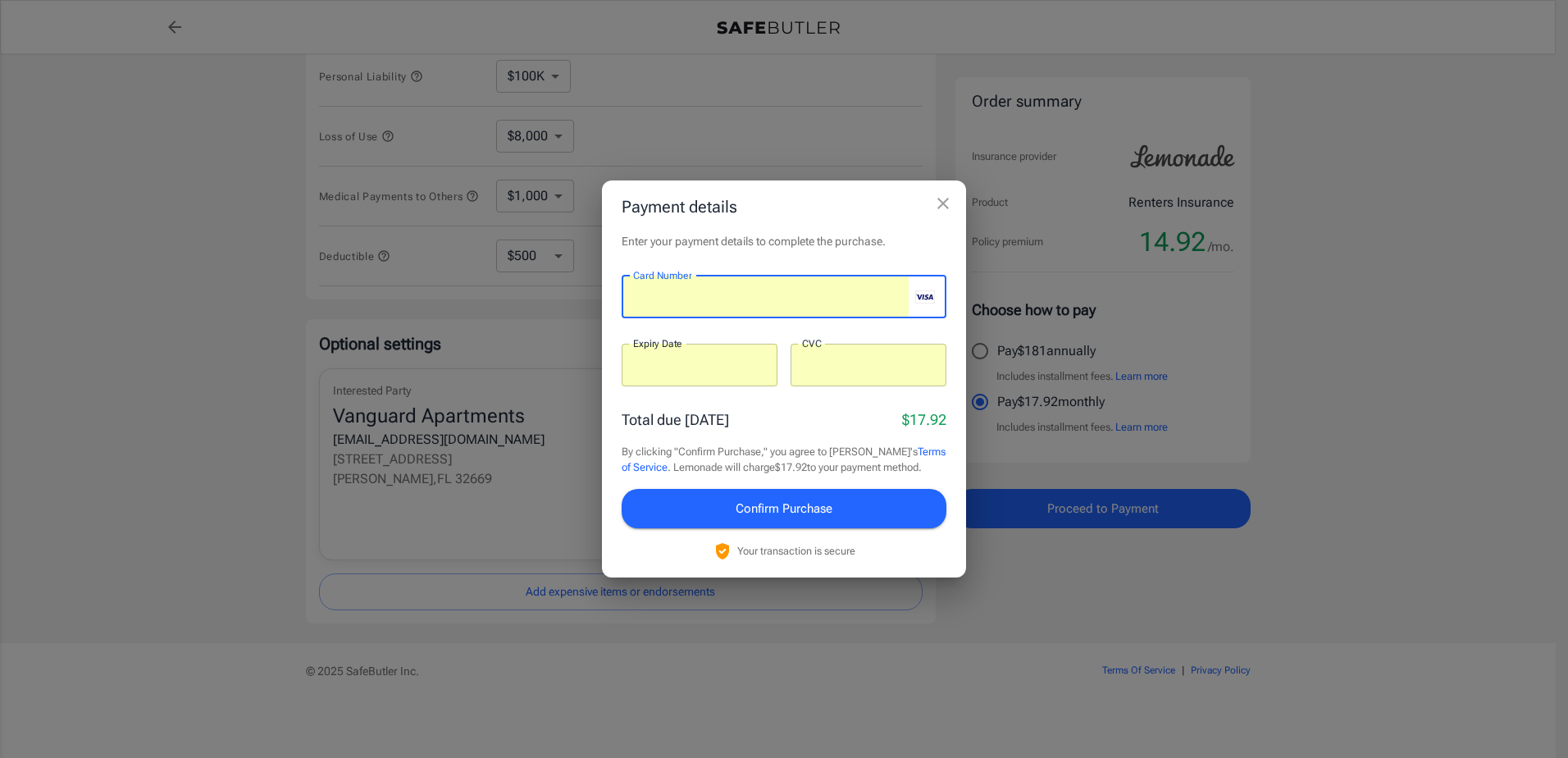
click at [939, 194] on icon "close" at bounding box center [944, 204] width 20 height 20
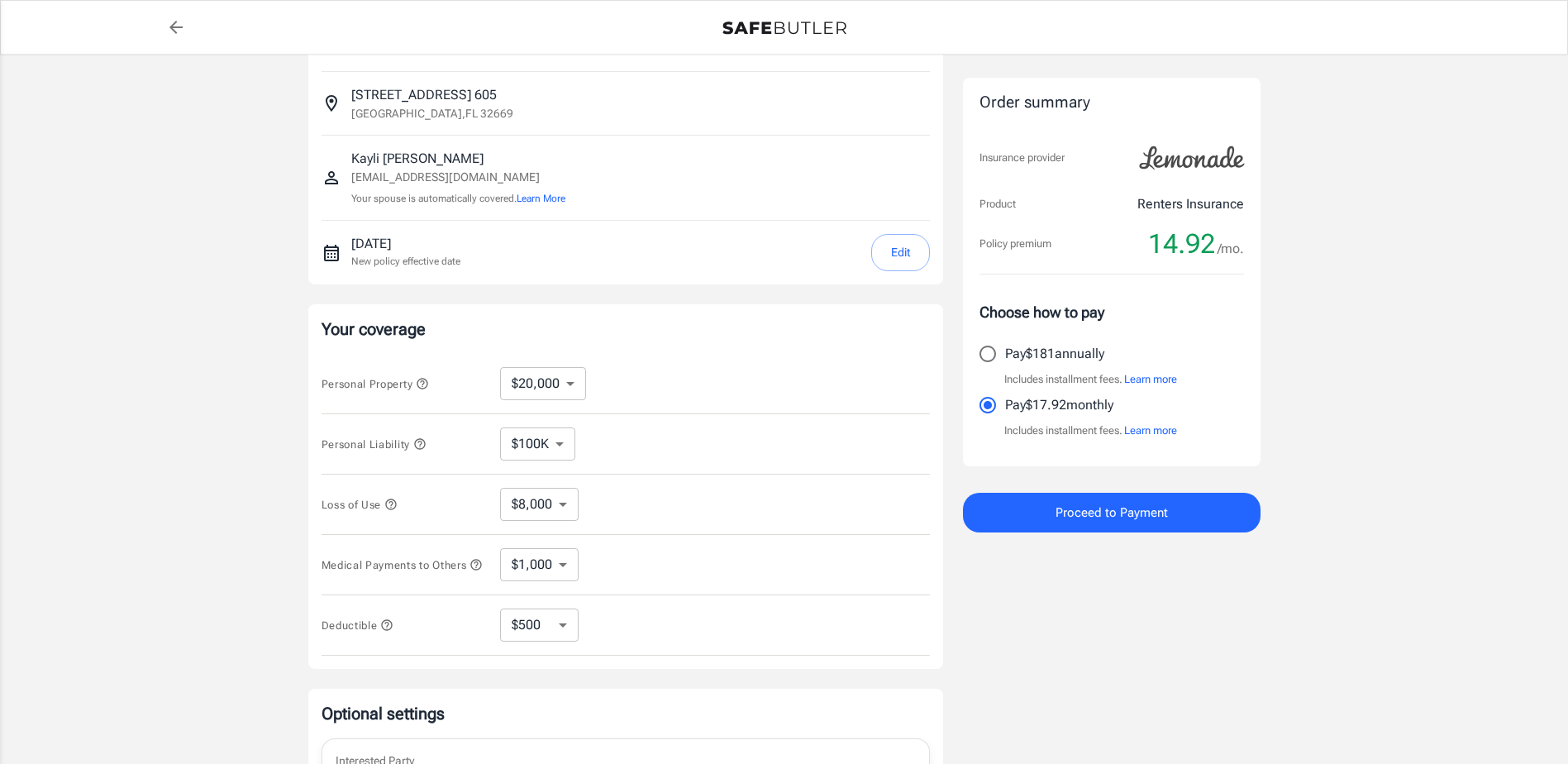
scroll to position [36, 0]
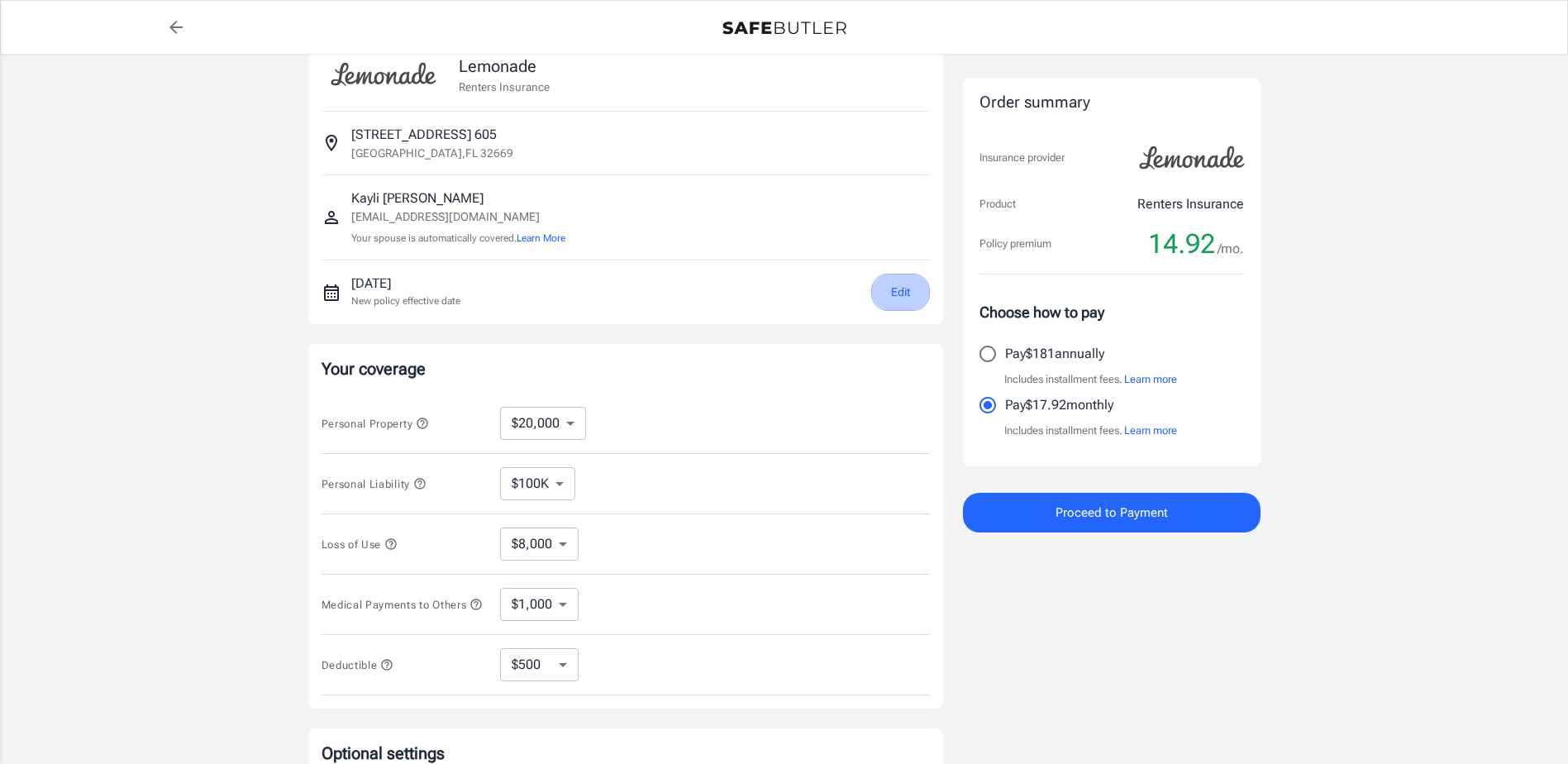
click at [904, 286] on button "Edit" at bounding box center [900, 292] width 59 height 37
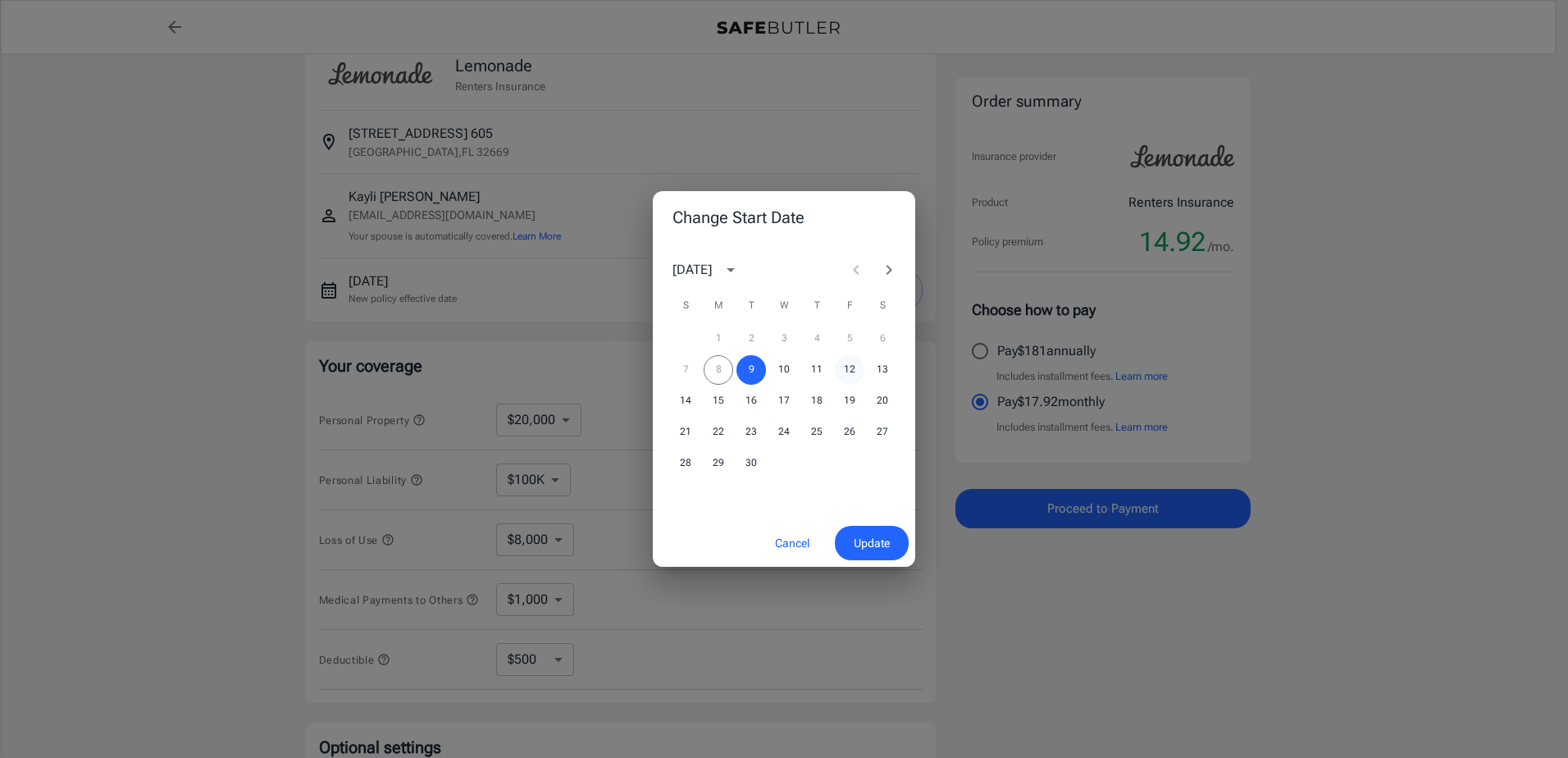
click at [842, 368] on button "12" at bounding box center [850, 370] width 30 height 30
click at [883, 548] on span "Update" at bounding box center [872, 543] width 36 height 21
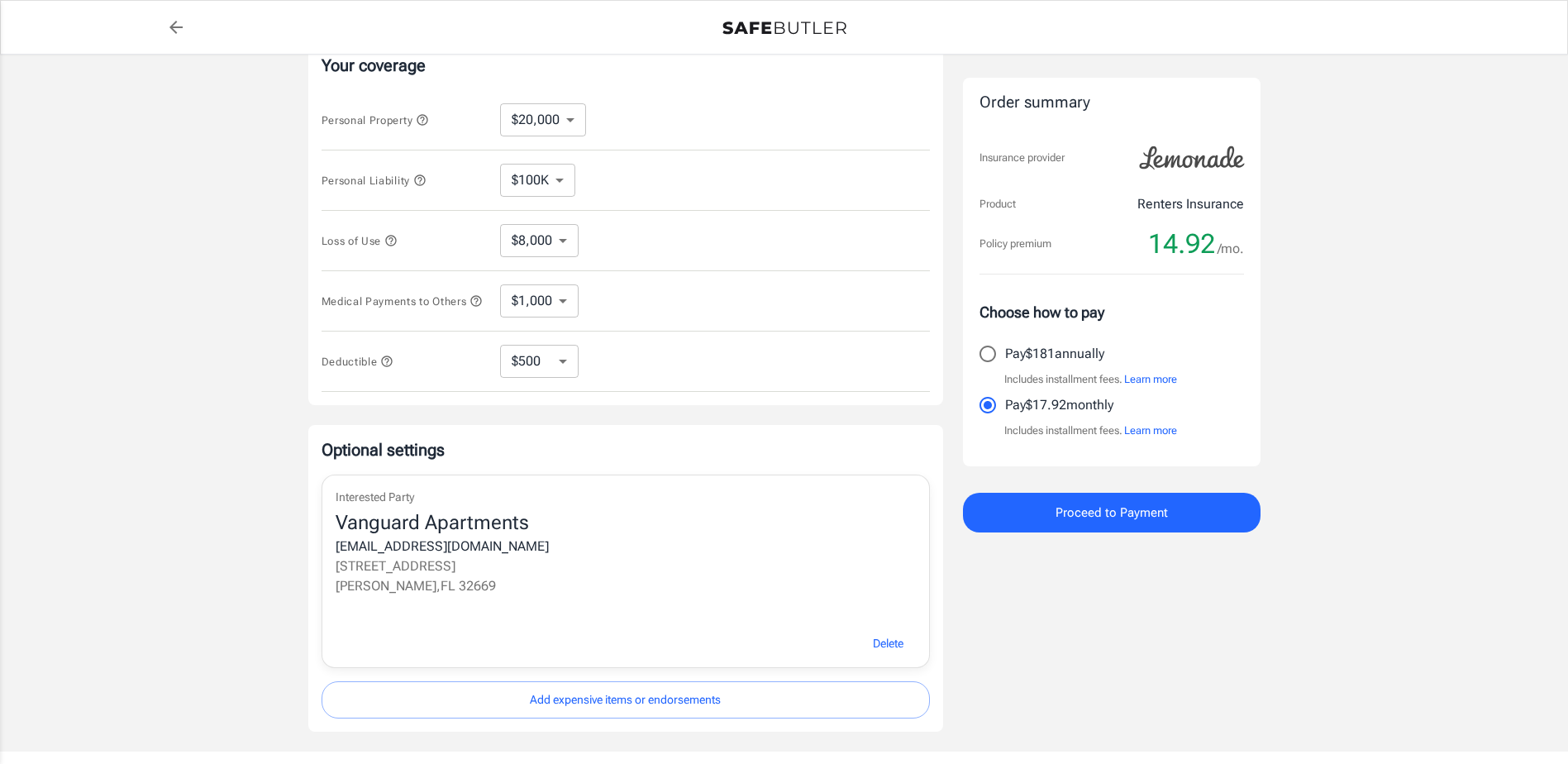
scroll to position [450, 0]
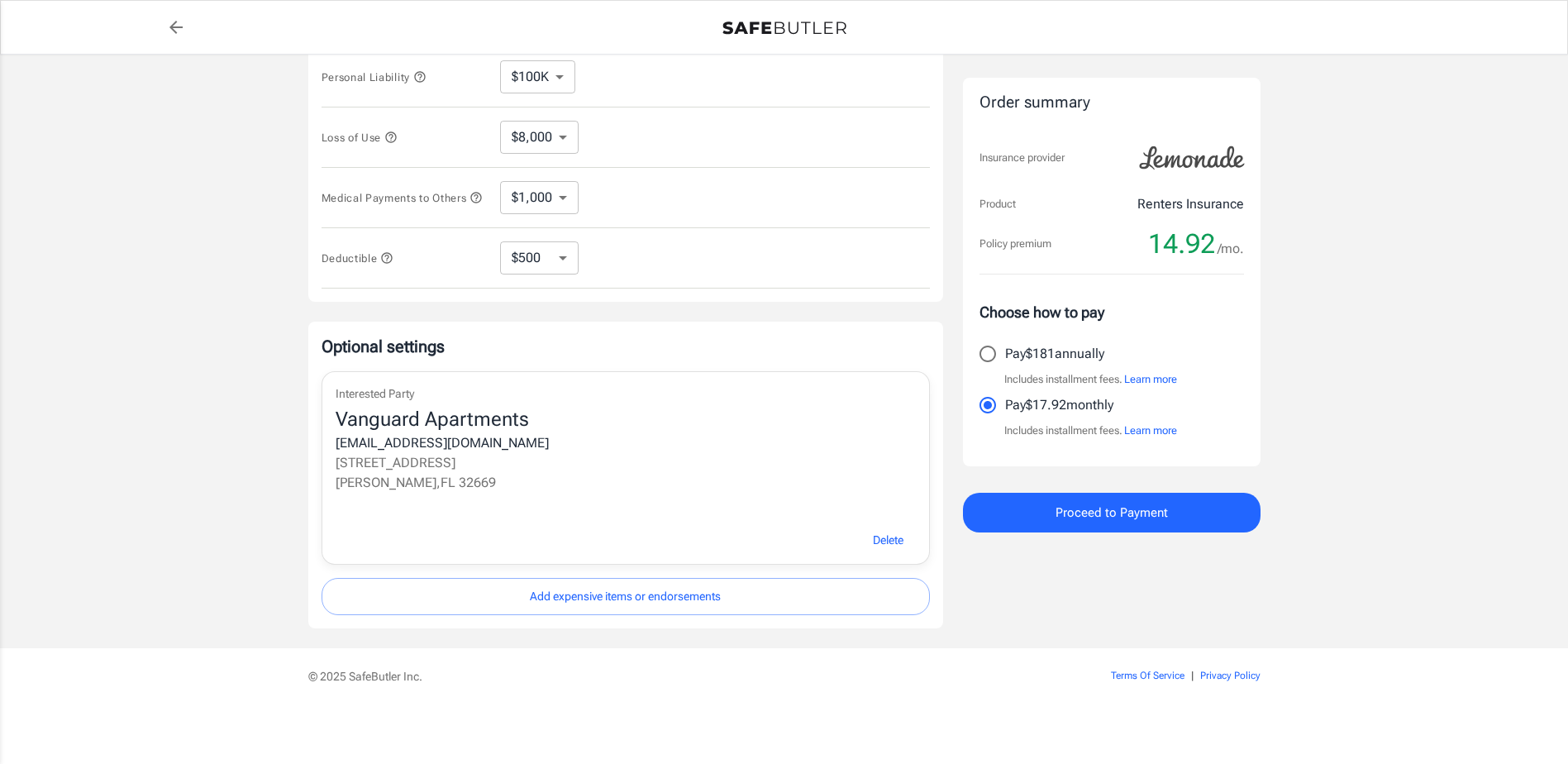
click at [1000, 496] on button "Proceed to Payment" at bounding box center [1111, 513] width 298 height 40
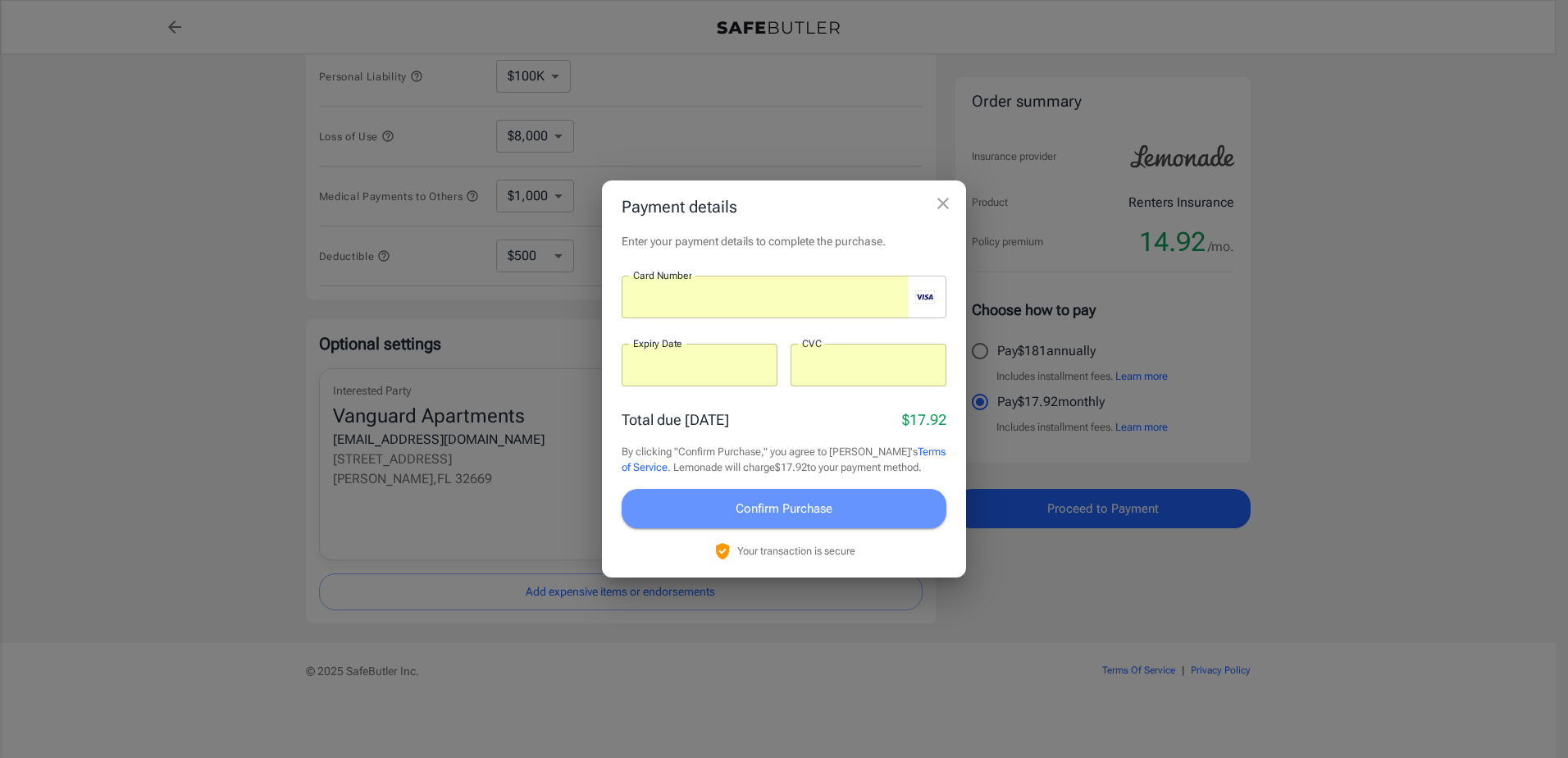
click at [763, 503] on span "Confirm Purchase" at bounding box center [784, 509] width 96 height 22
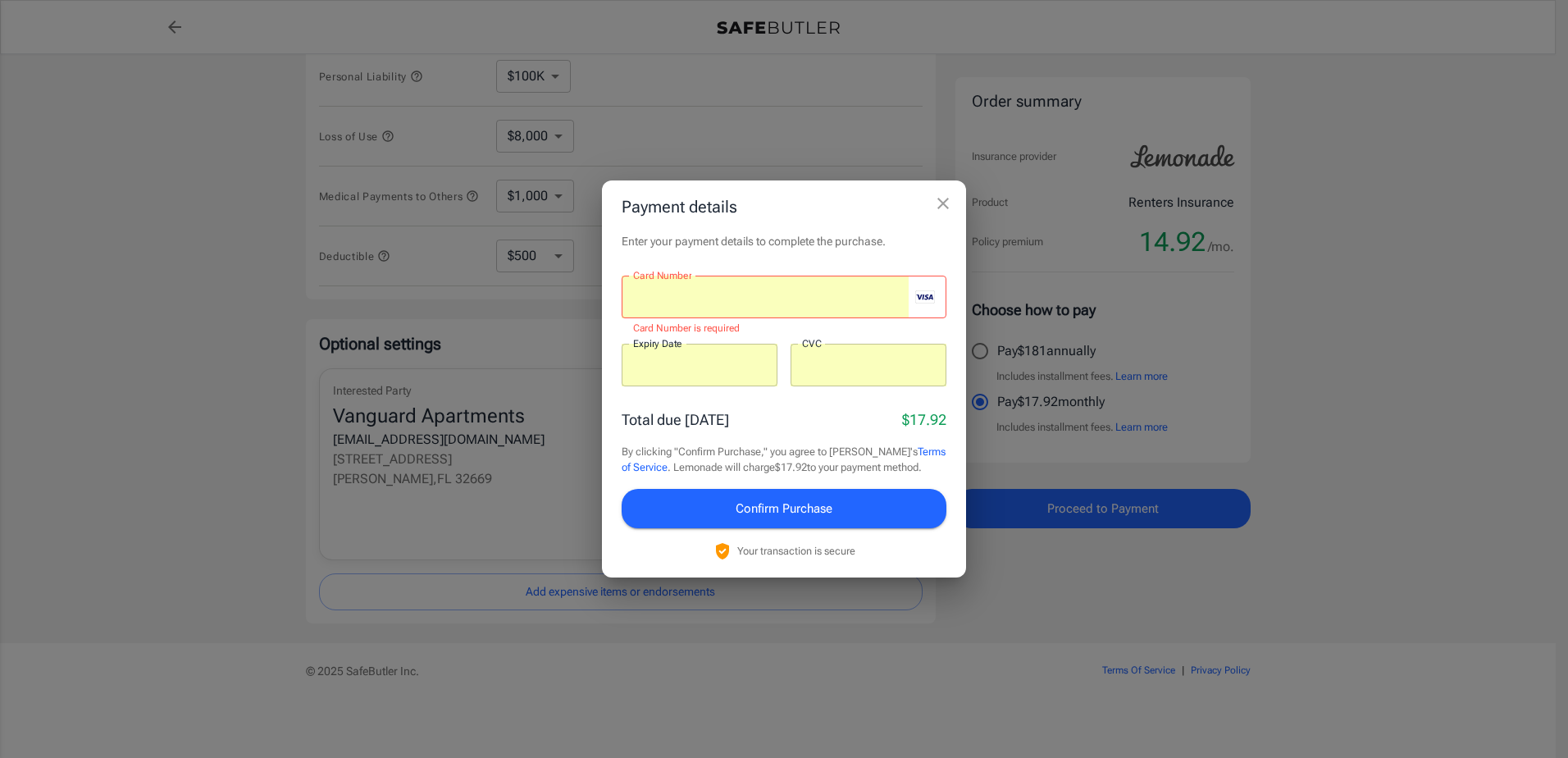
click at [739, 288] on div at bounding box center [765, 297] width 287 height 42
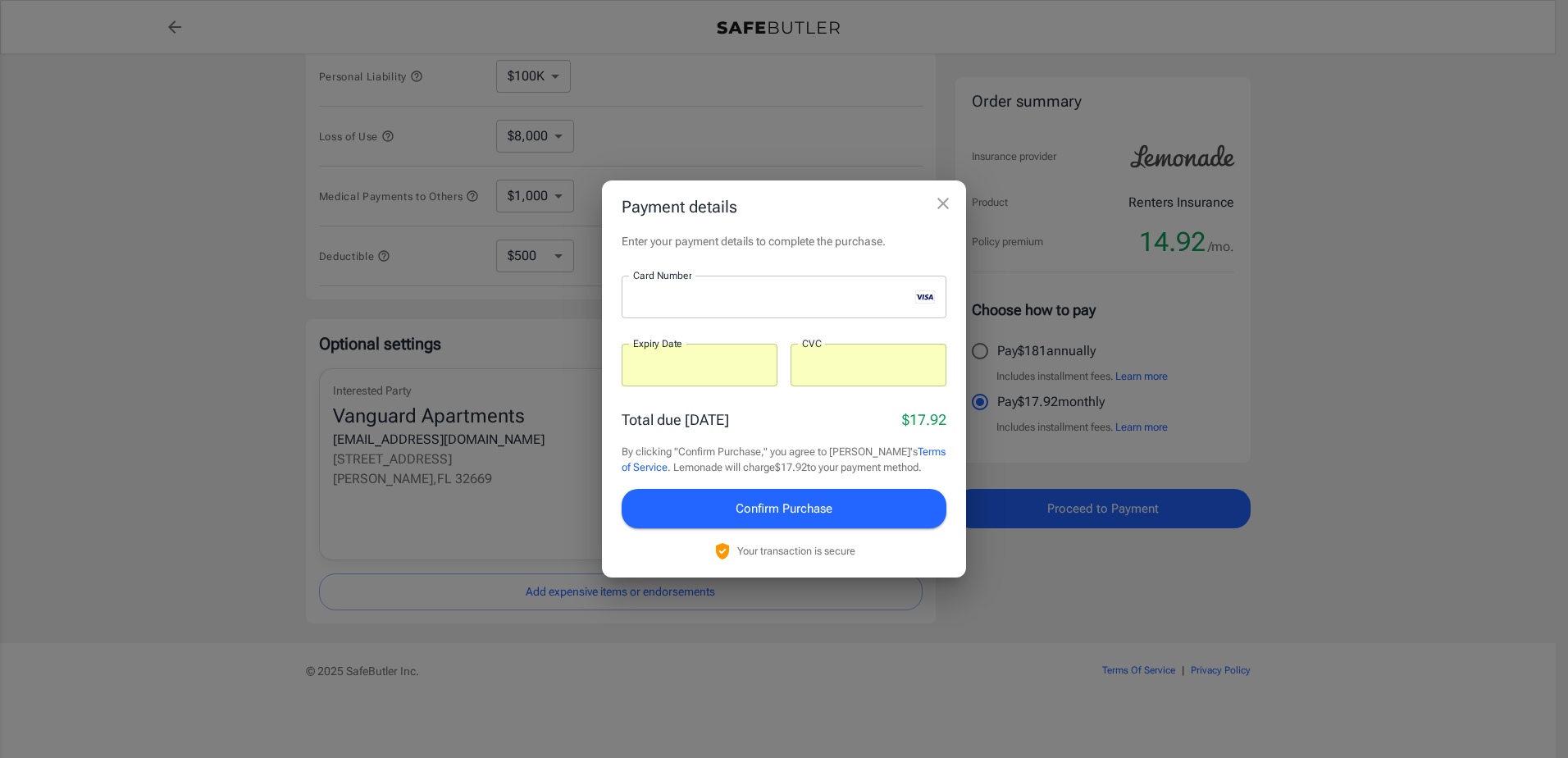
click at [650, 373] on div at bounding box center [699, 364] width 156 height 42
click at [918, 376] on div at bounding box center [869, 364] width 156 height 42
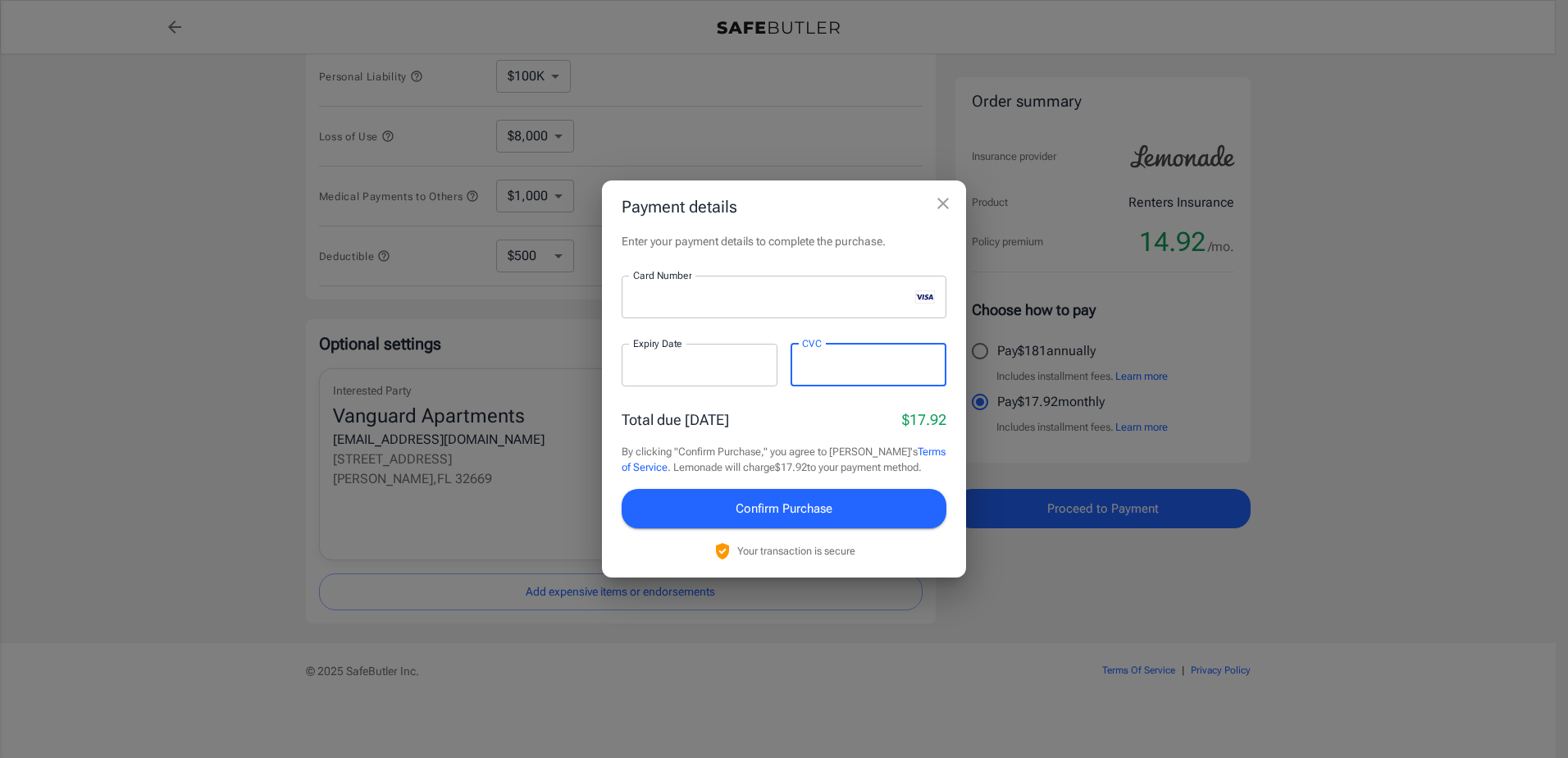
click at [786, 406] on div "Enter your payment details to complete the purchase. Card Number Card Number ​ …" at bounding box center [784, 406] width 364 height 344
click at [789, 513] on span "Confirm Purchase" at bounding box center [784, 509] width 96 height 22
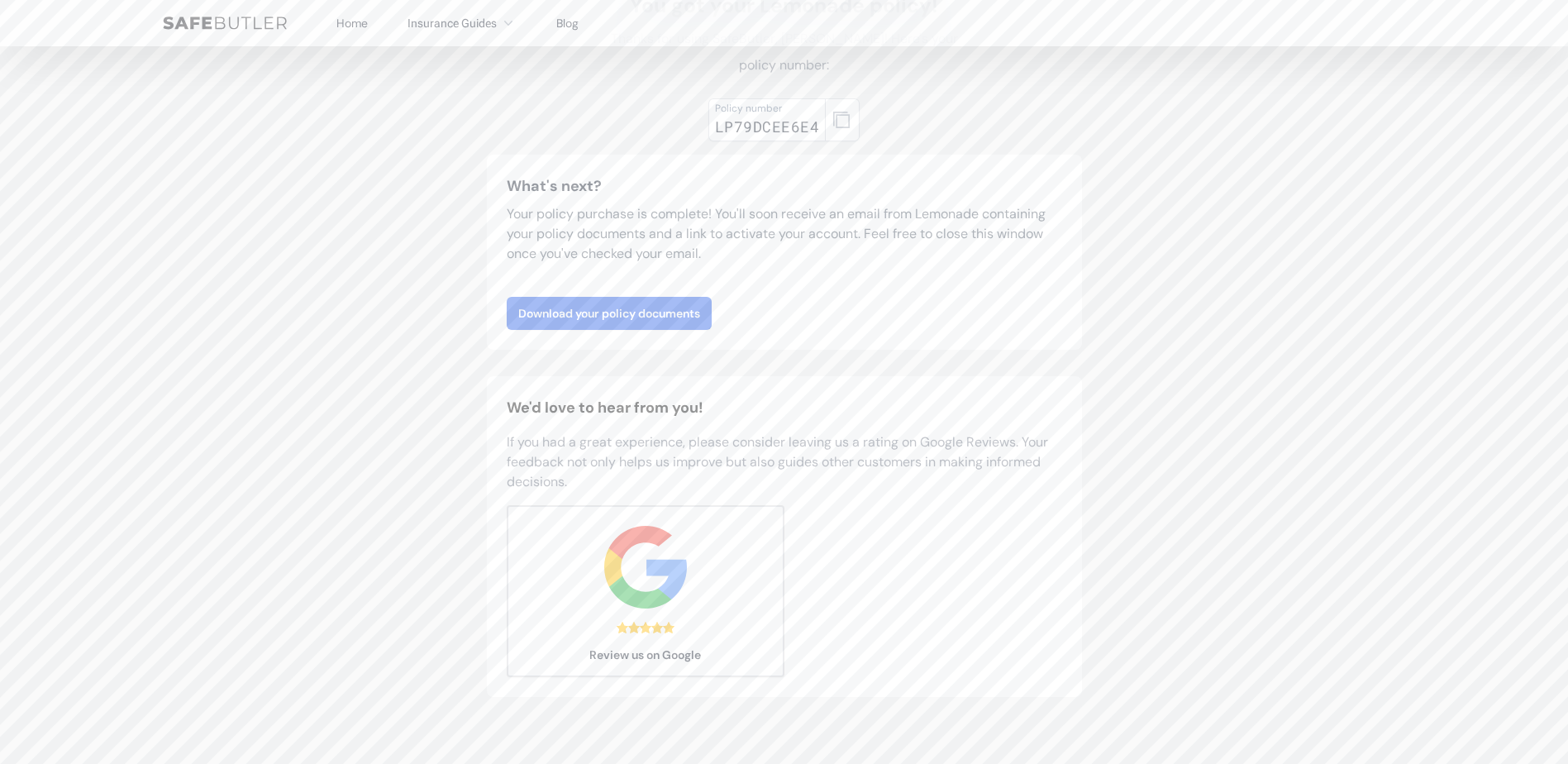
scroll to position [165, 0]
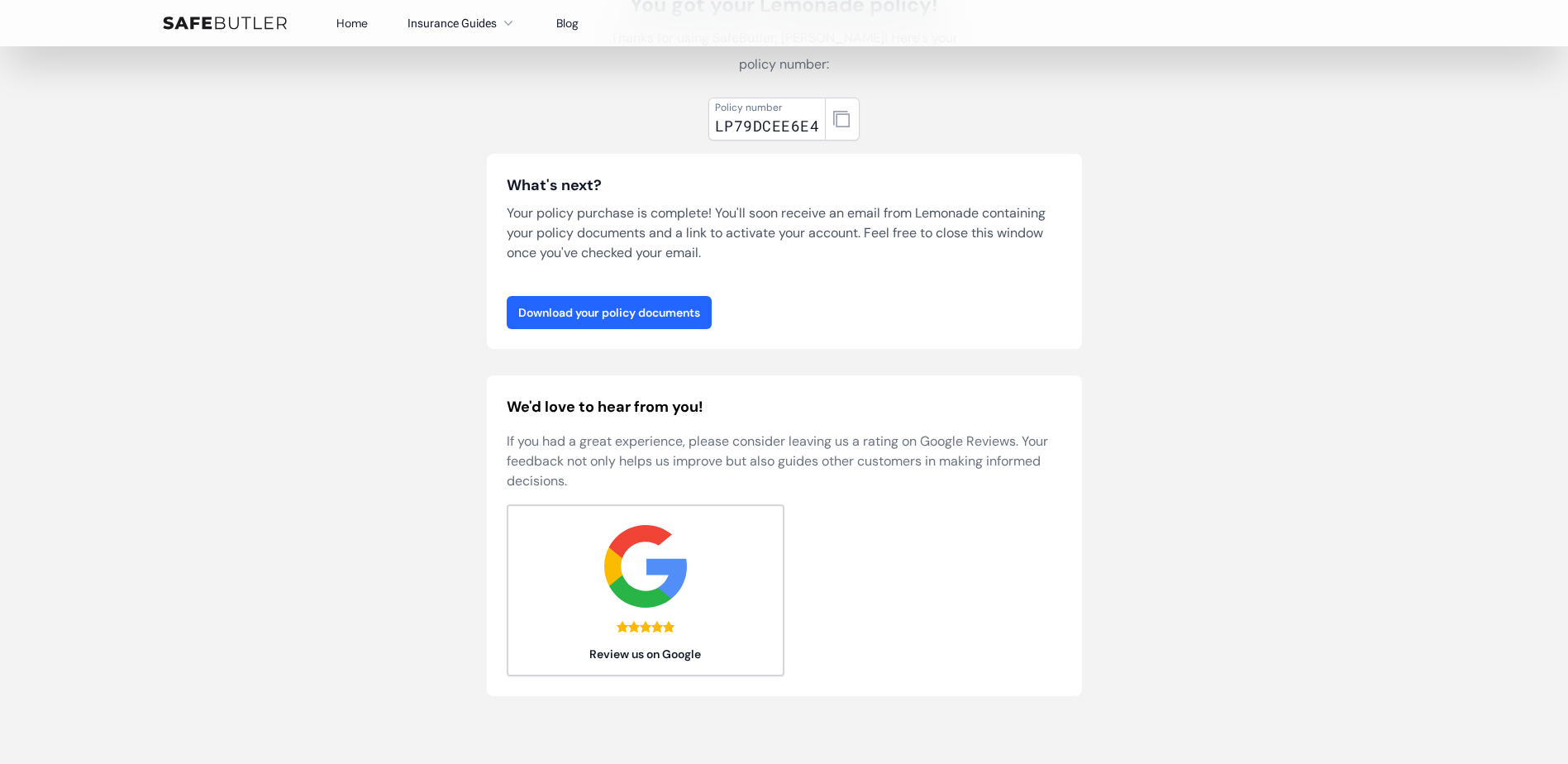
click at [655, 296] on link "Download your policy documents" at bounding box center [609, 313] width 205 height 33
